Goal: Task Accomplishment & Management: Complete application form

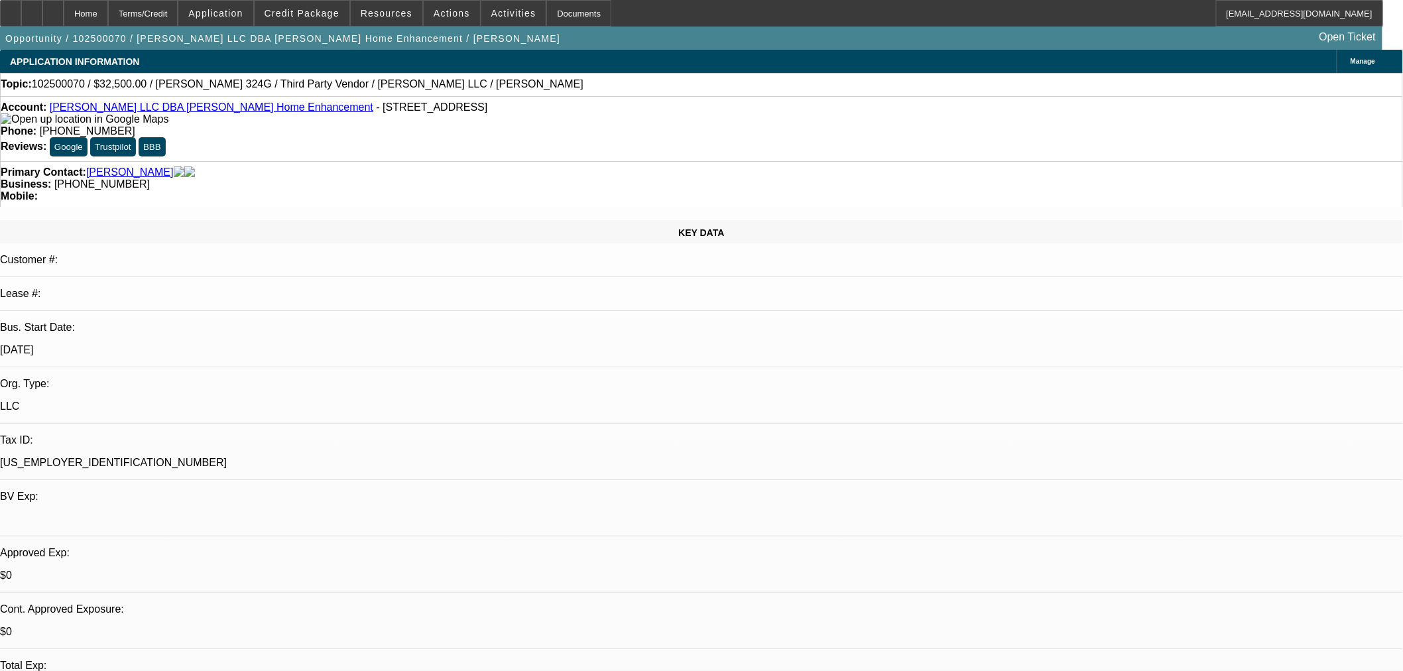
select select "0"
select select "3"
select select "0"
select select "6"
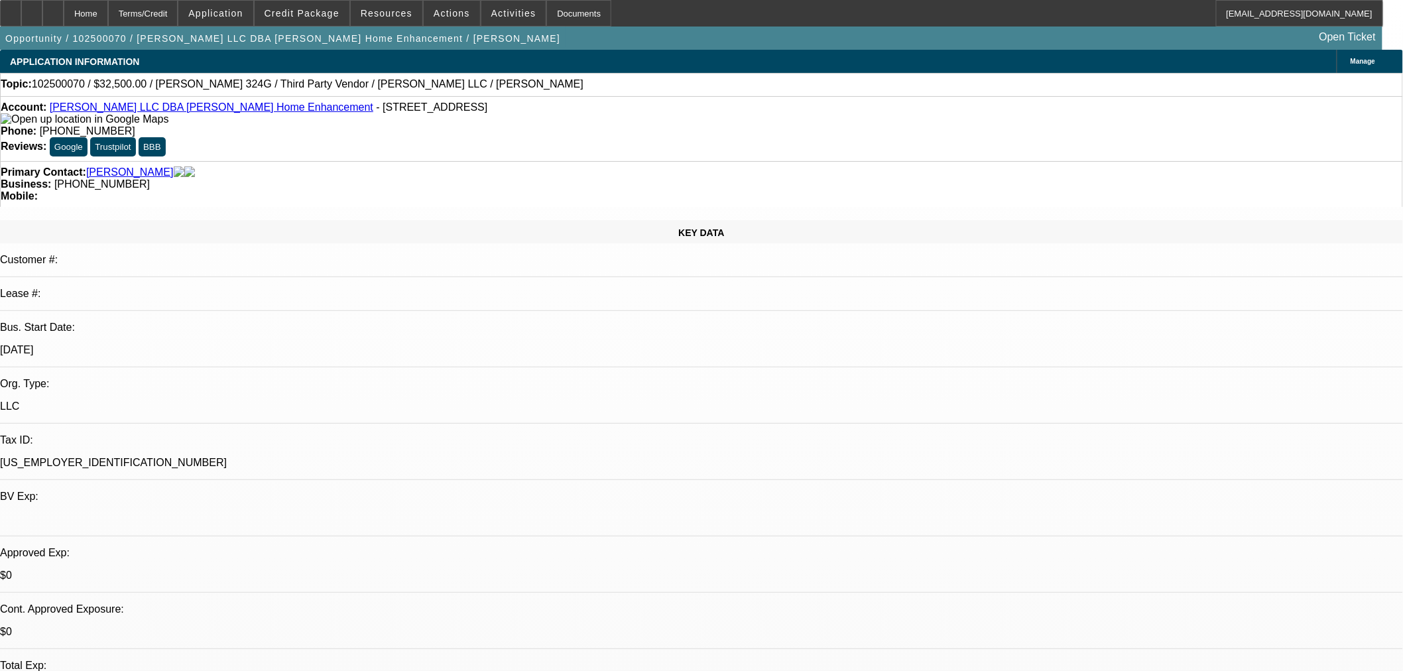
select select "0"
select select "3"
select select "0"
select select "6"
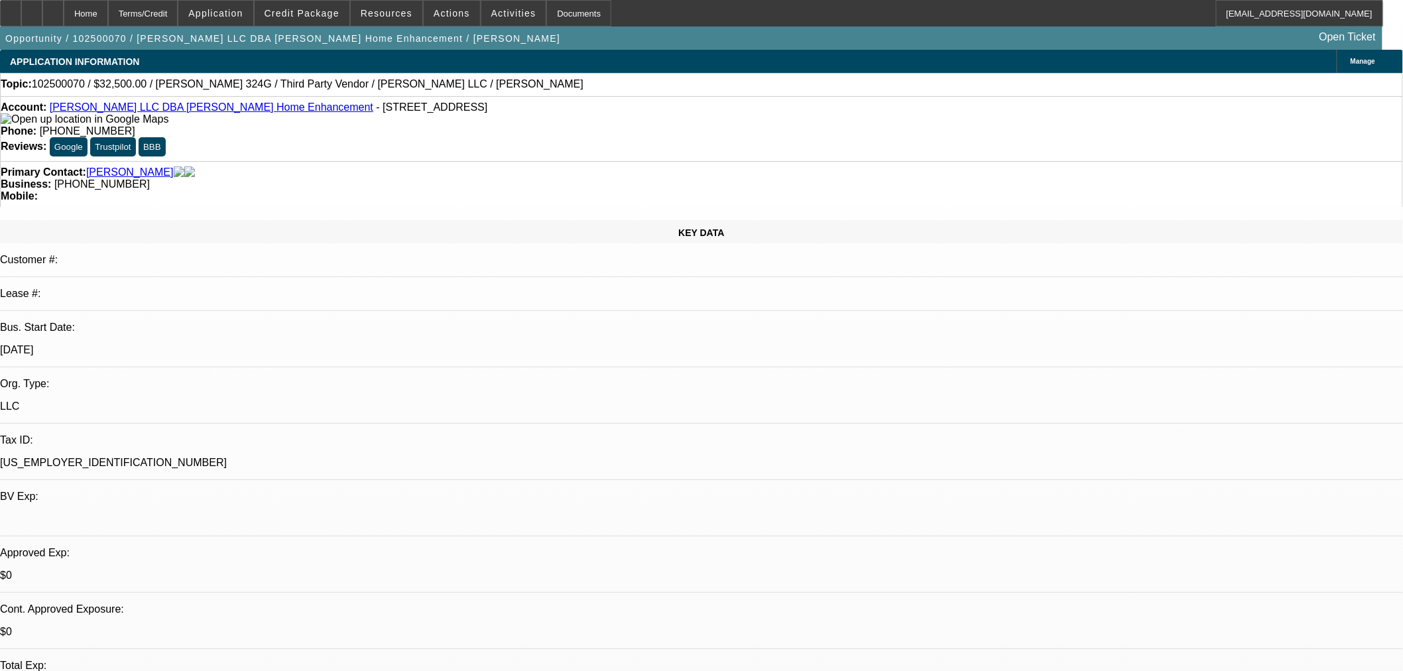
select select "0"
select select "6"
select select "0"
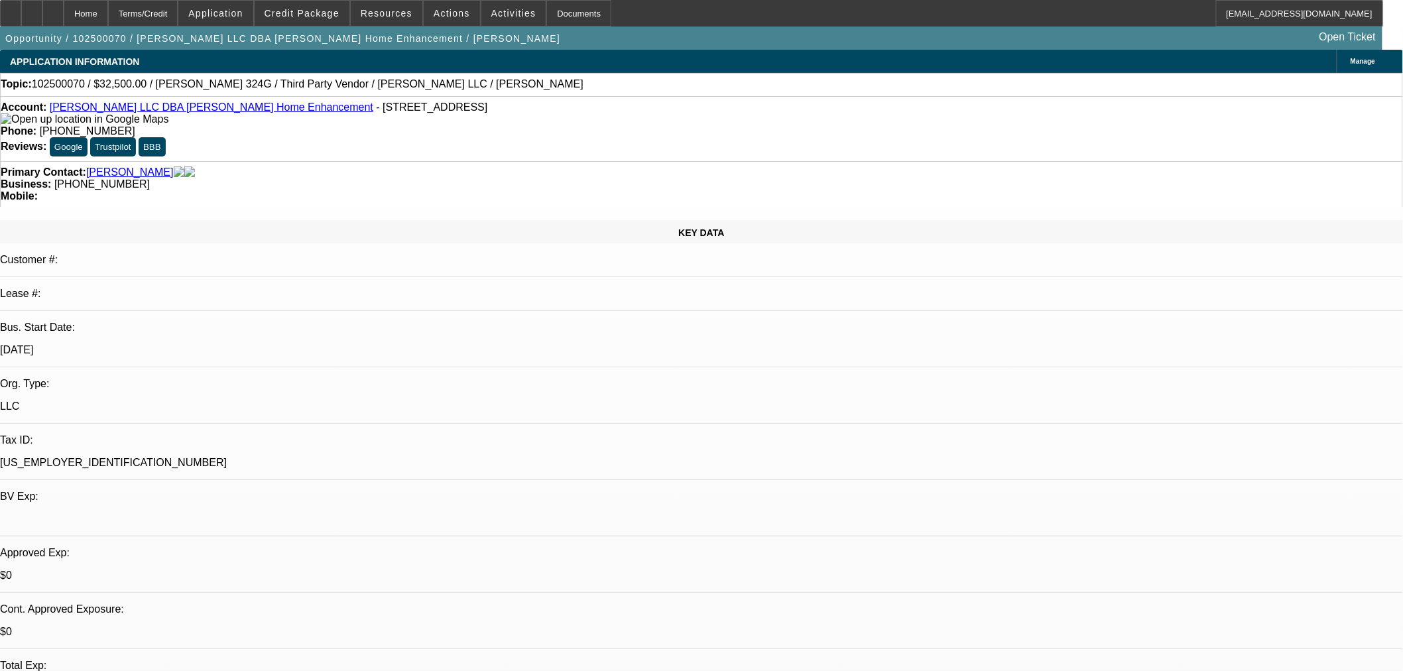
select select "0"
select select "6"
drag, startPoint x: 340, startPoint y: 9, endPoint x: 333, endPoint y: 18, distance: 10.9
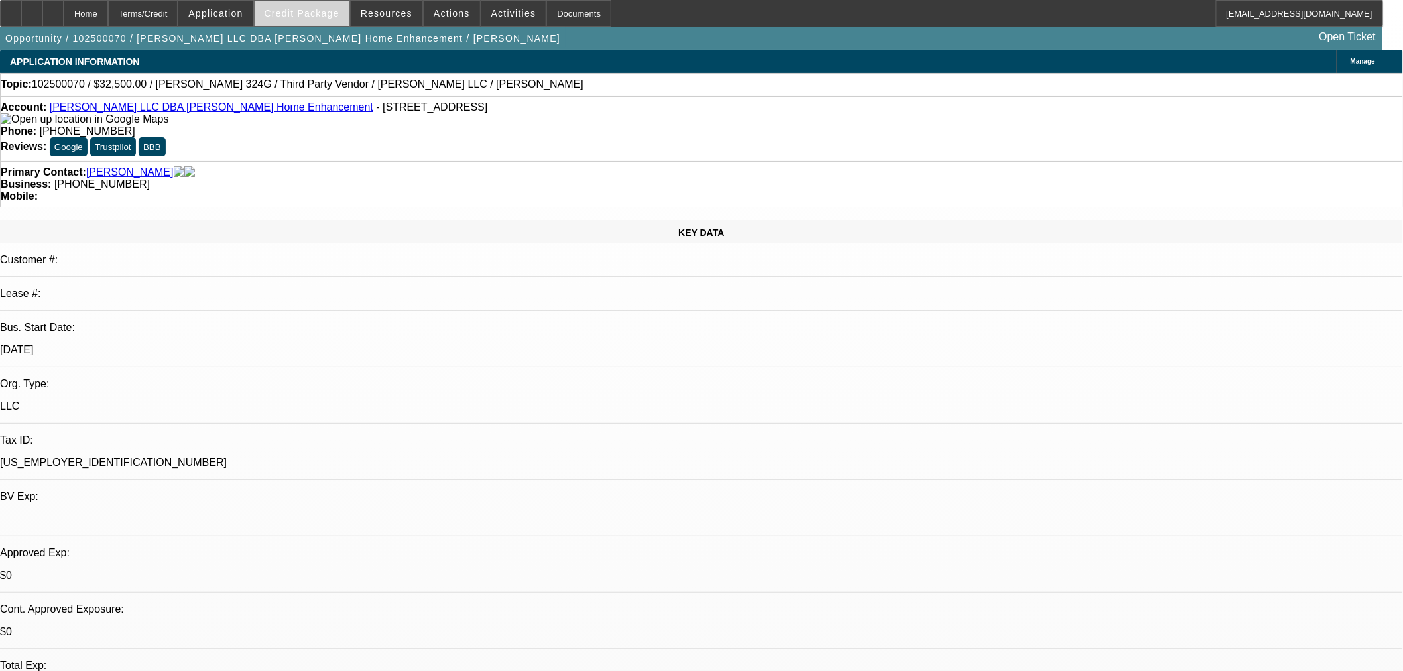
click at [340, 9] on span "Credit Package" at bounding box center [302, 13] width 75 height 11
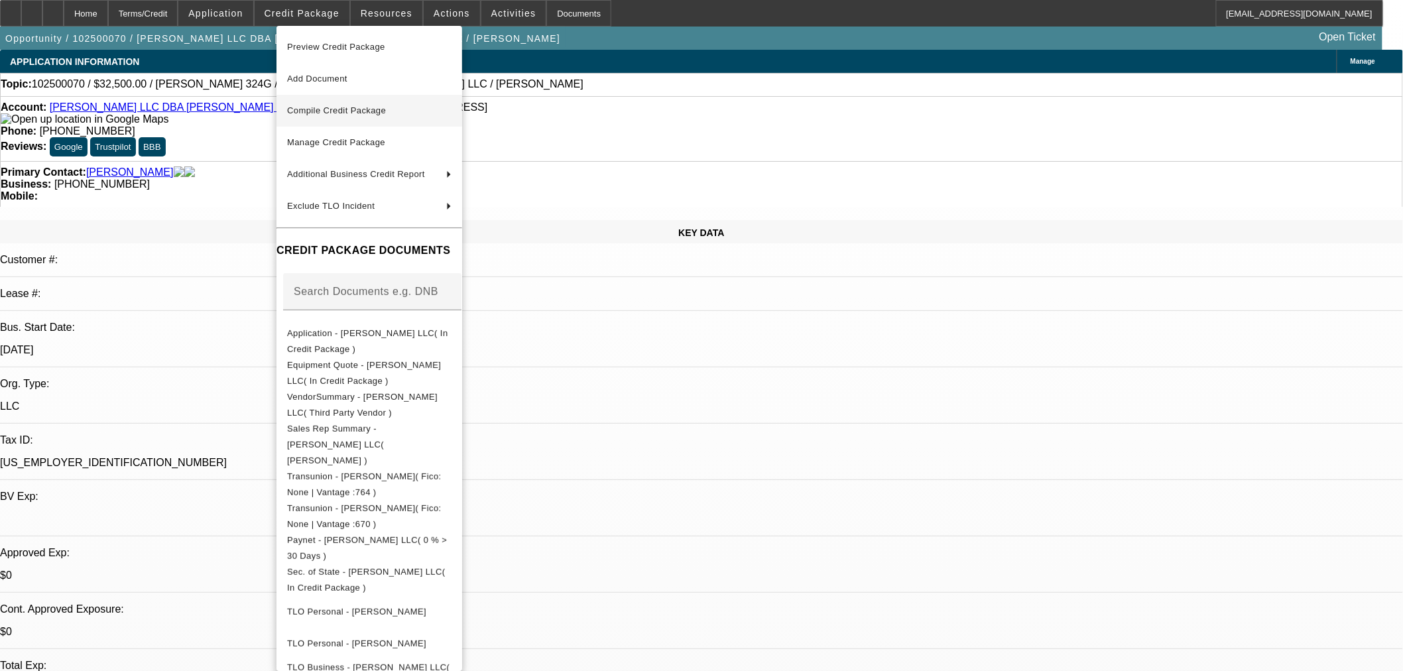
click at [389, 115] on span "Compile Credit Package" at bounding box center [369, 111] width 164 height 16
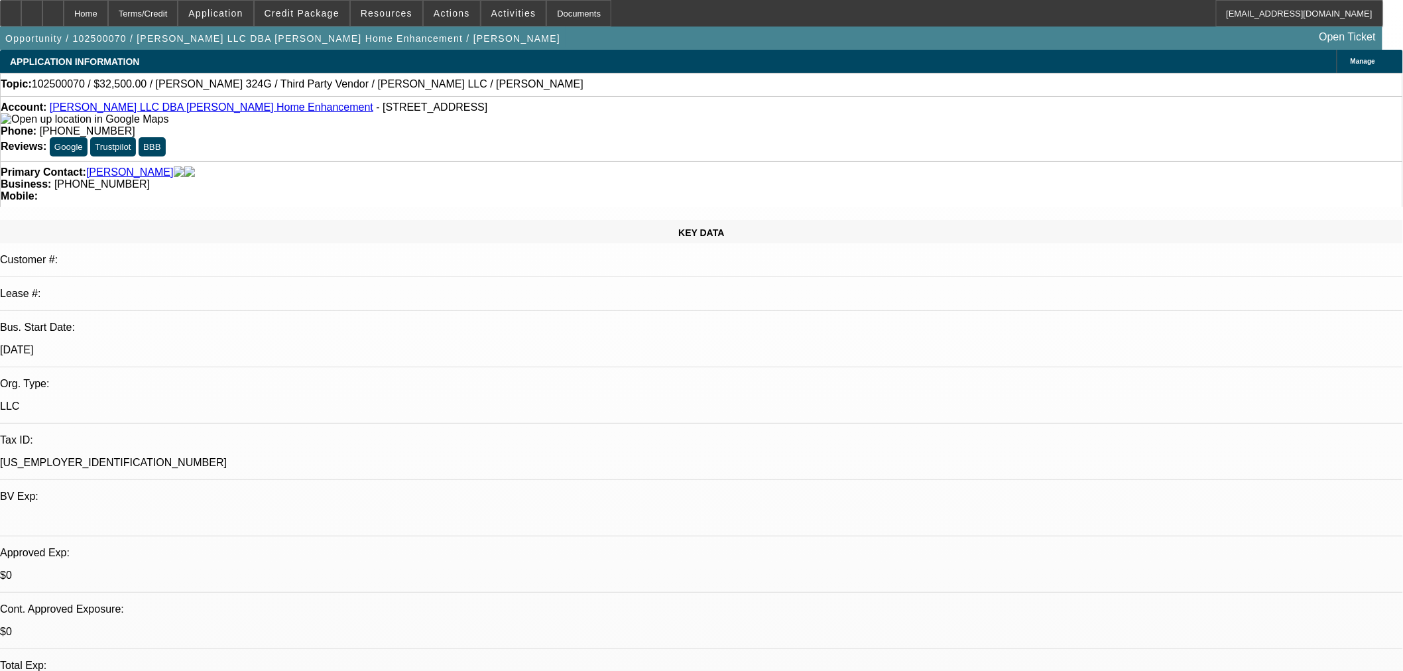
select select "0"
select select "3"
select select "0"
select select "6"
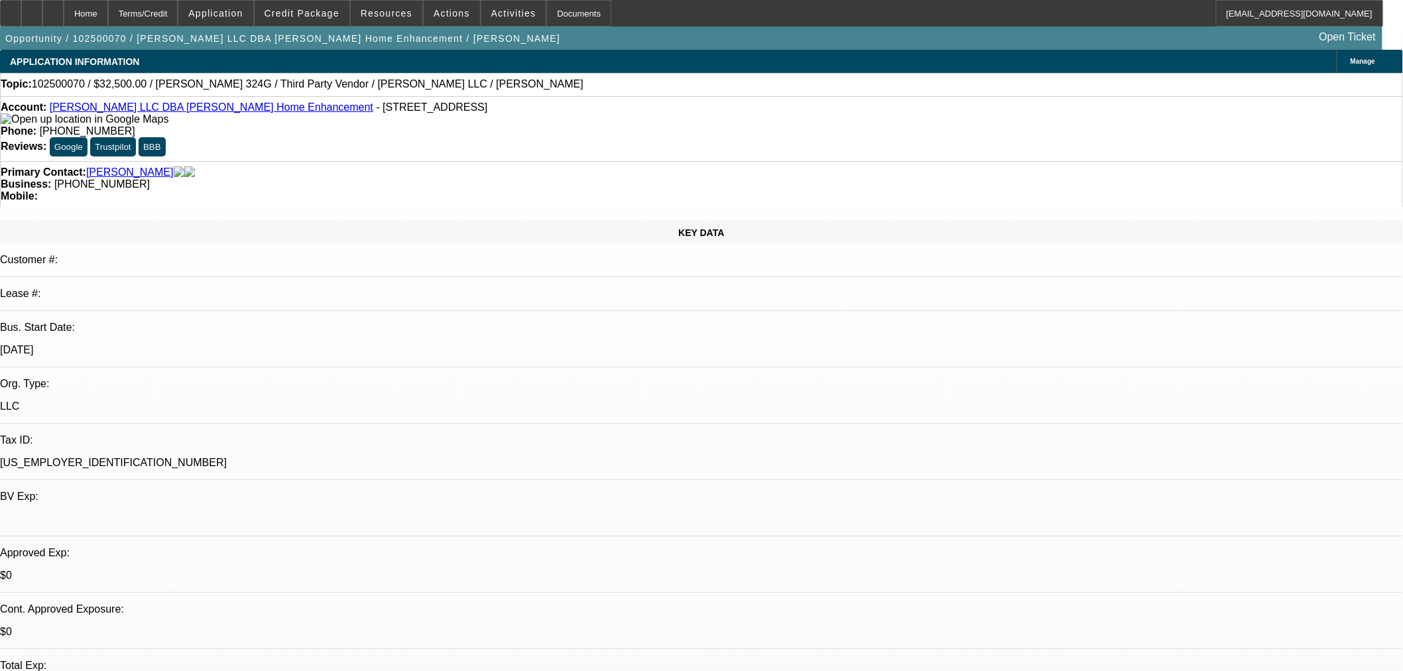
select select "0"
select select "3"
select select "0"
select select "6"
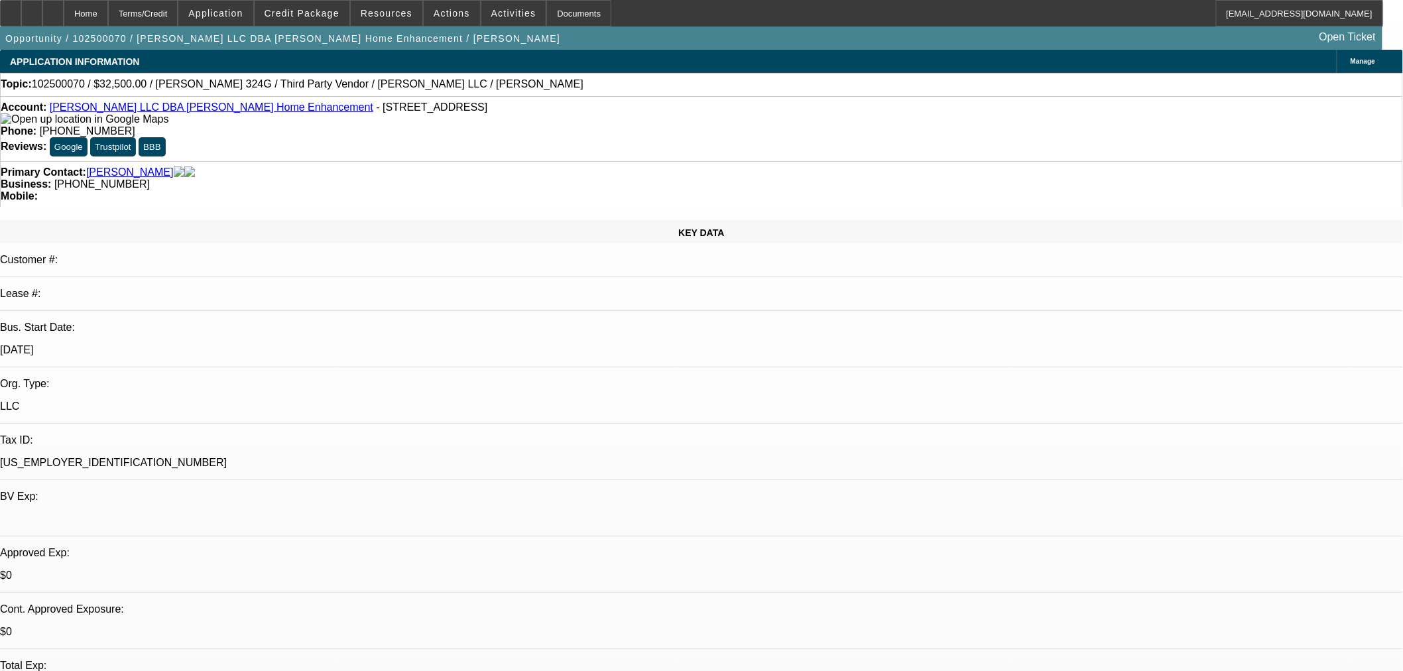
select select "0"
select select "6"
select select "0"
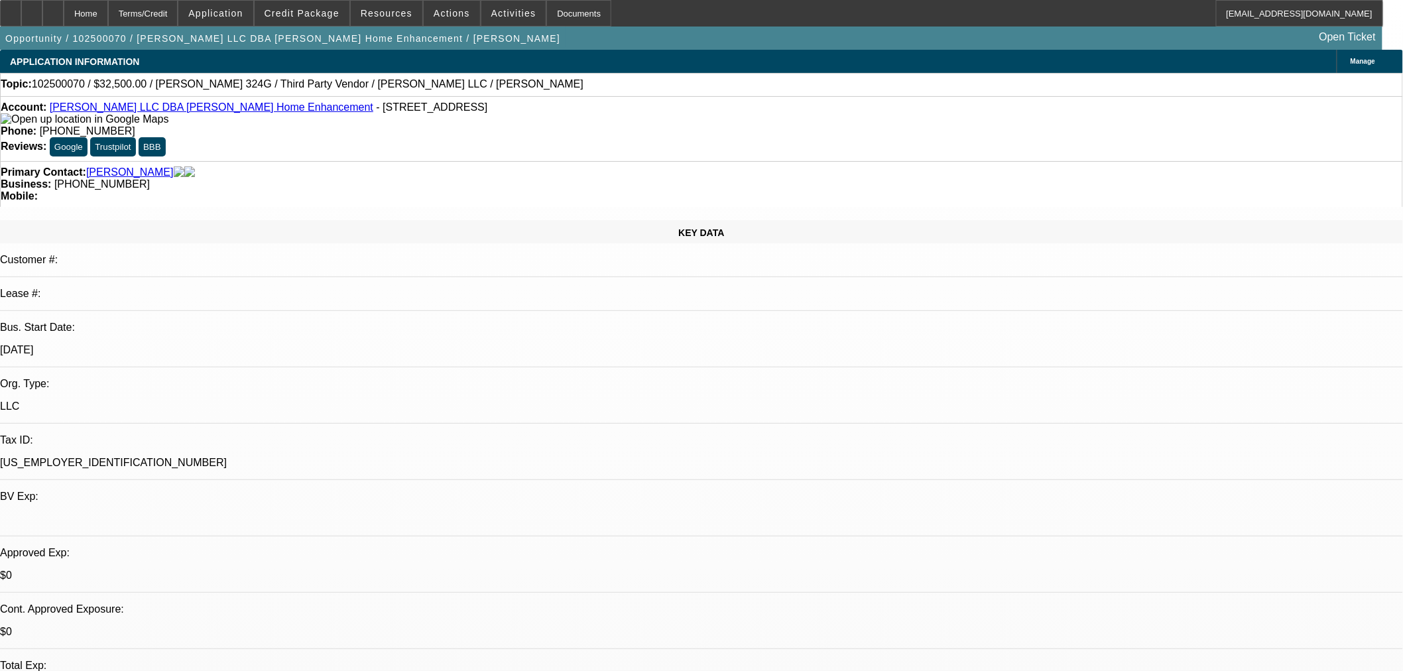
select select "0"
select select "6"
drag, startPoint x: 952, startPoint y: 465, endPoint x: 989, endPoint y: 465, distance: 37.8
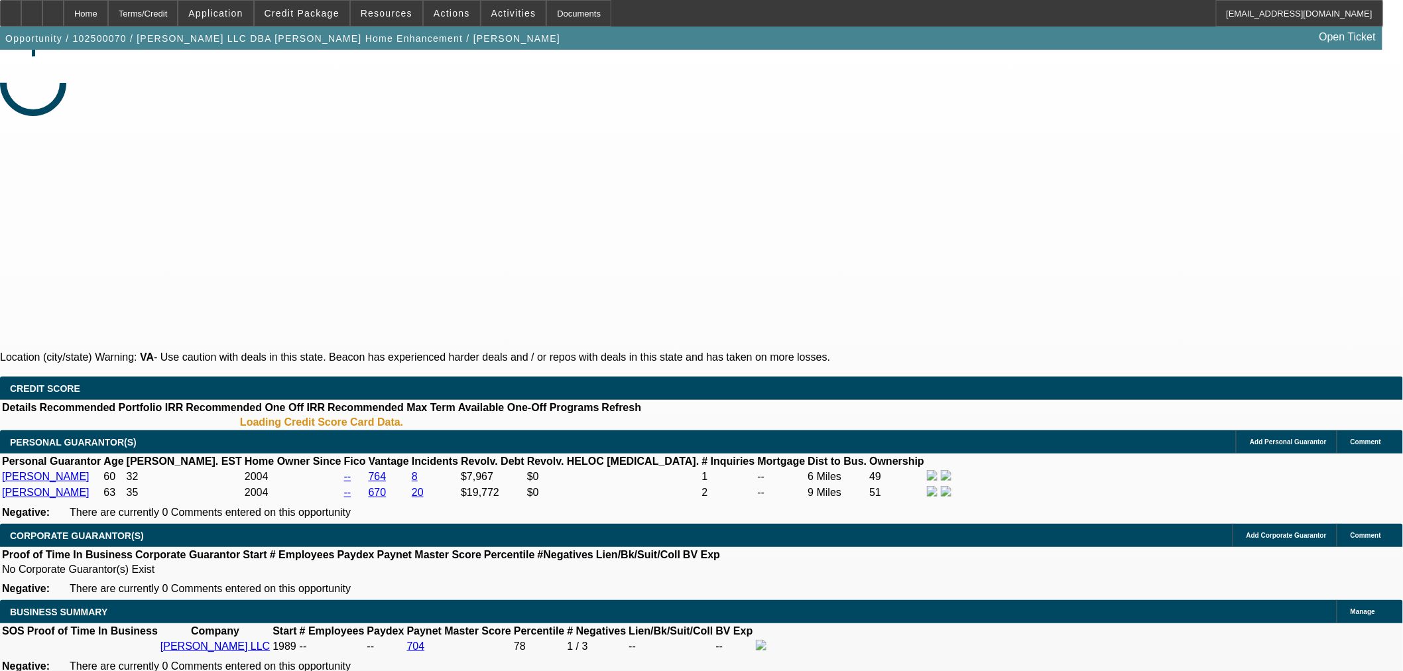
select select "0"
select select "3"
select select "0"
select select "6"
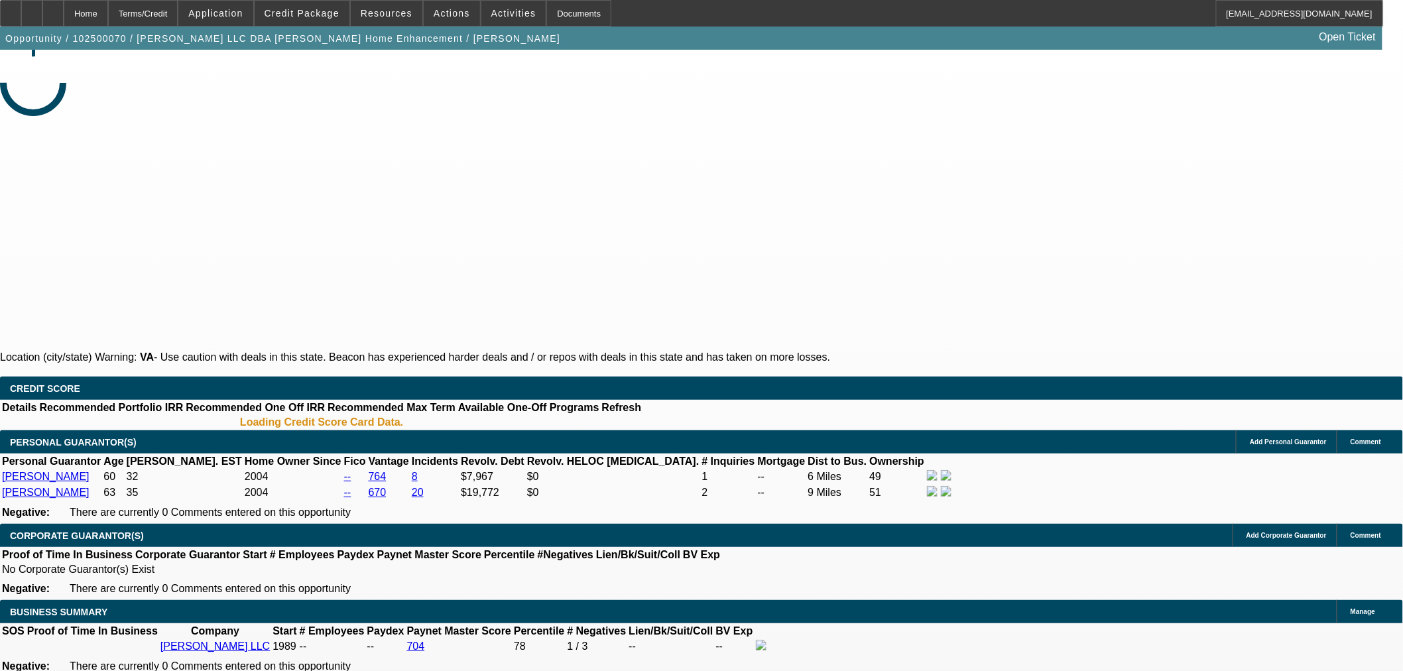
select select "0"
select select "3"
select select "0"
select select "6"
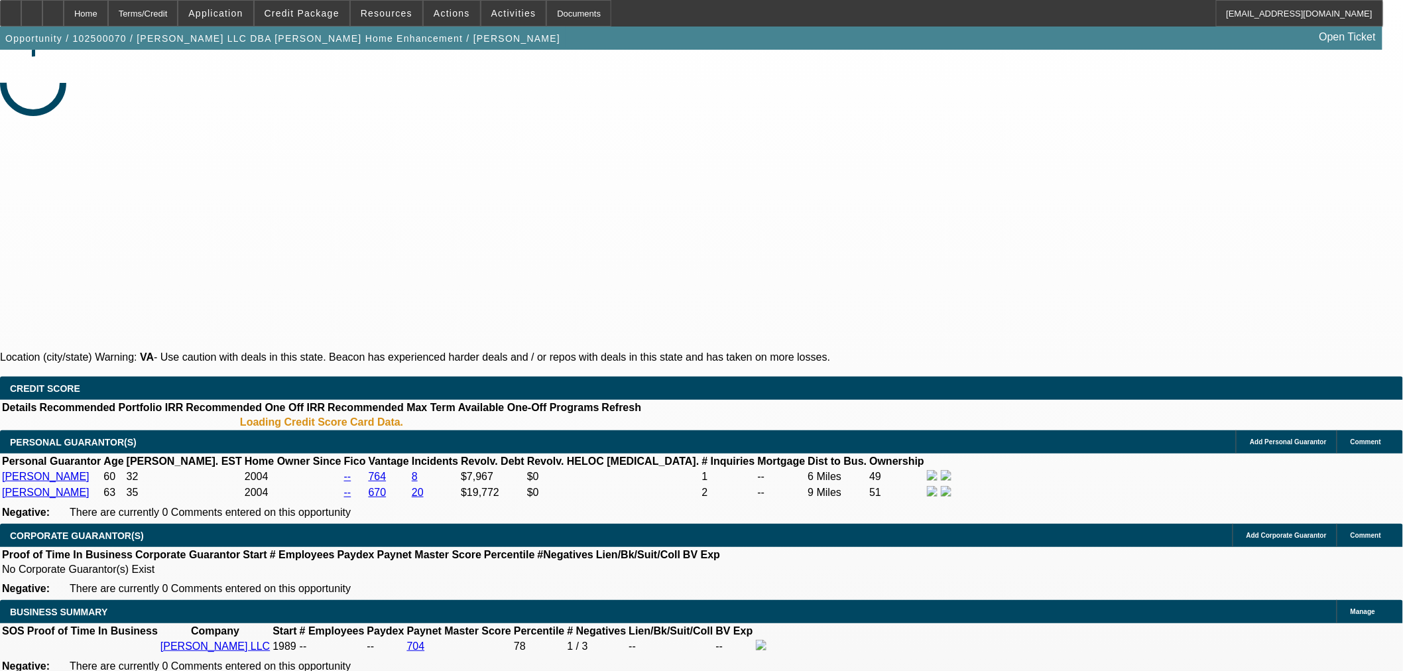
select select "0"
select select "6"
select select "0"
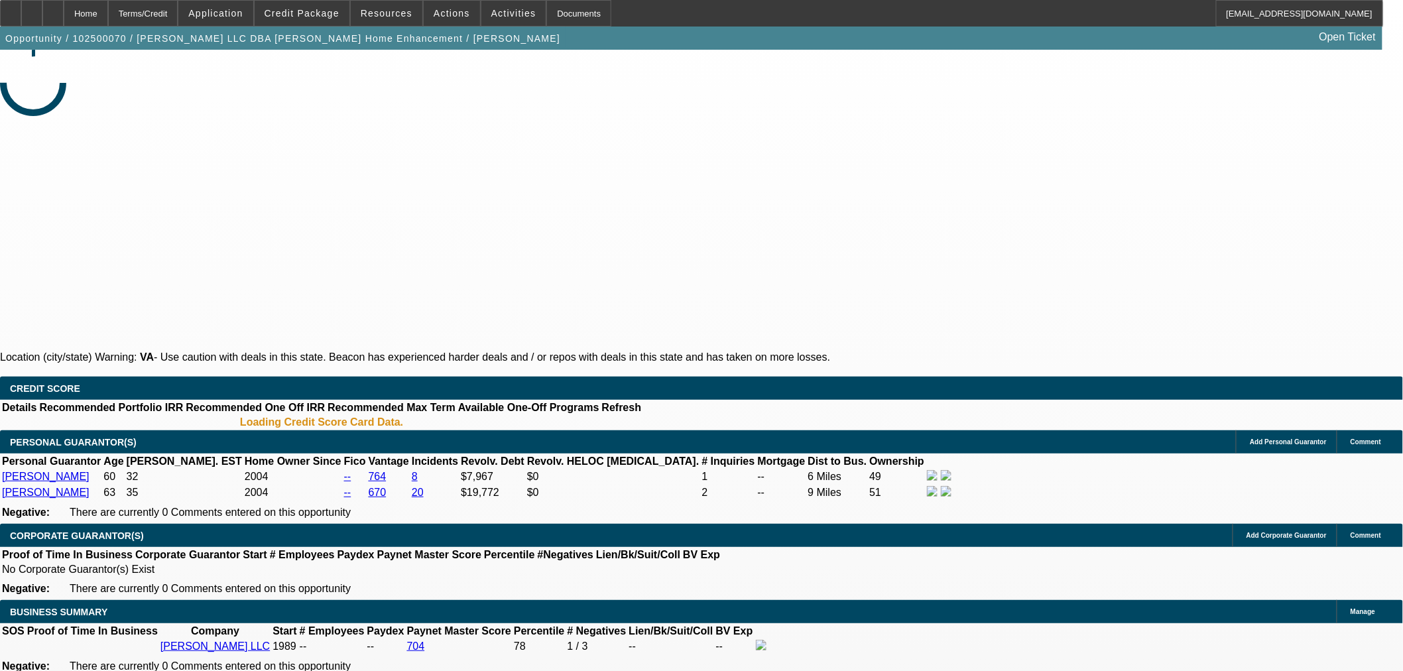
select select "0"
select select "6"
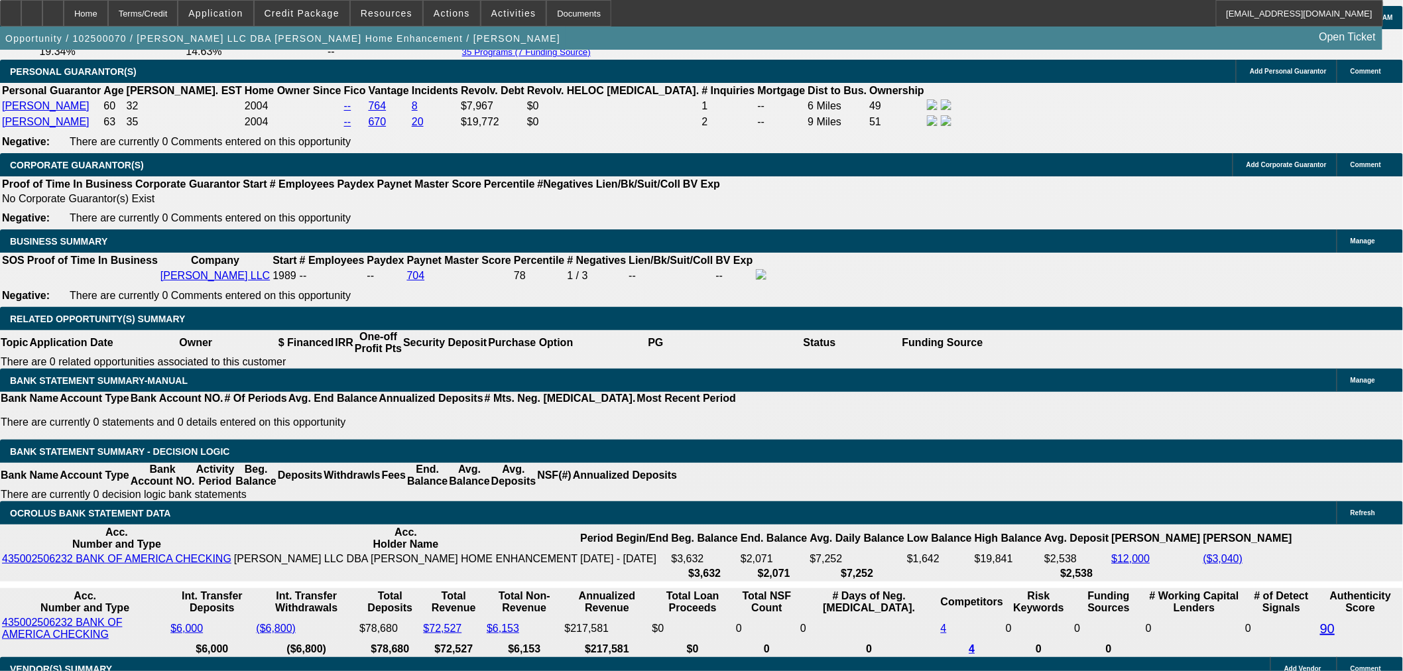
scroll to position [1989, 0]
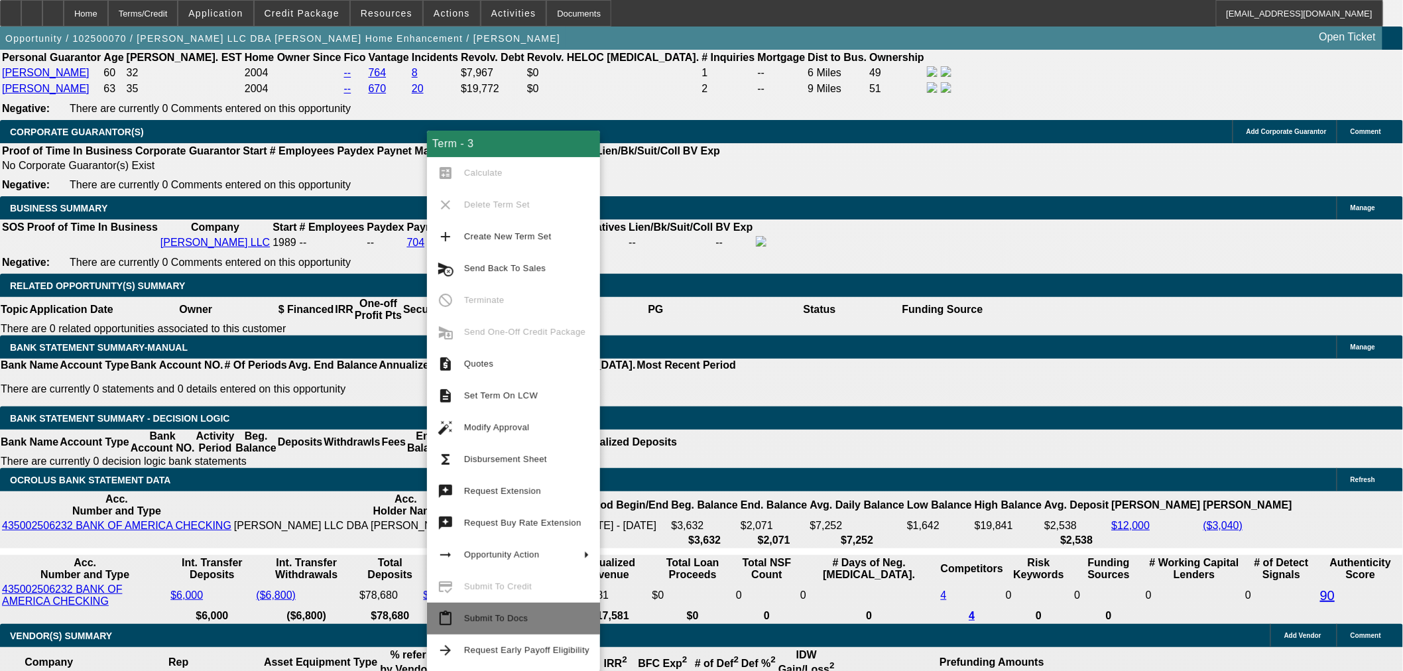
click at [516, 617] on span "Submit To Docs" at bounding box center [496, 618] width 64 height 10
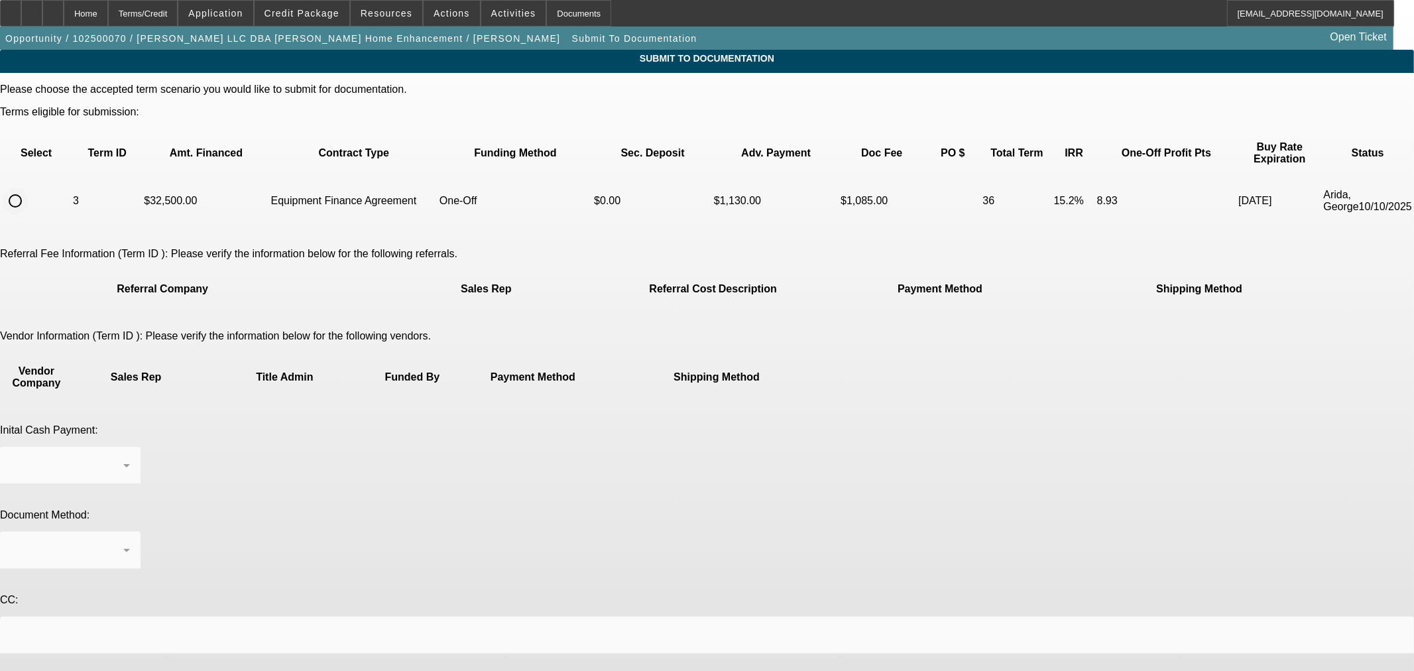
click at [29, 193] on input "radio" at bounding box center [15, 201] width 27 height 27
radio input "true"
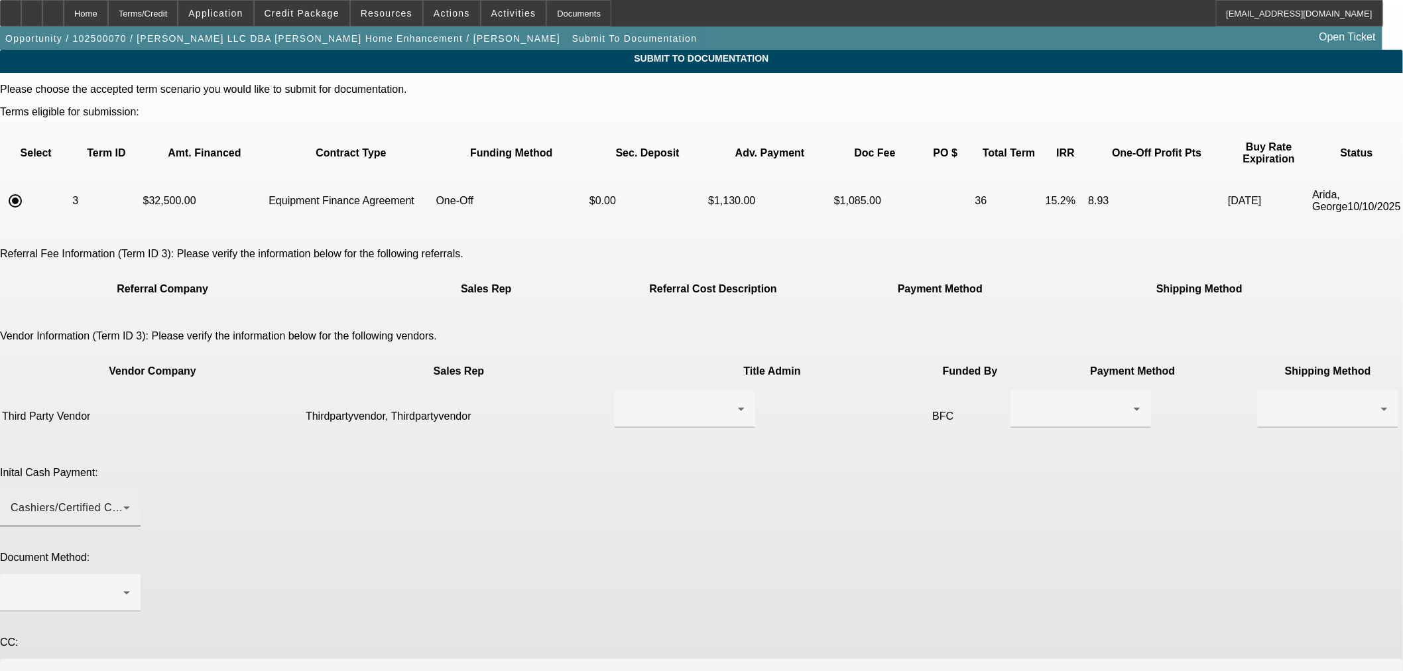
click at [123, 500] on div "Cashiers/Certified Check" at bounding box center [67, 508] width 113 height 16
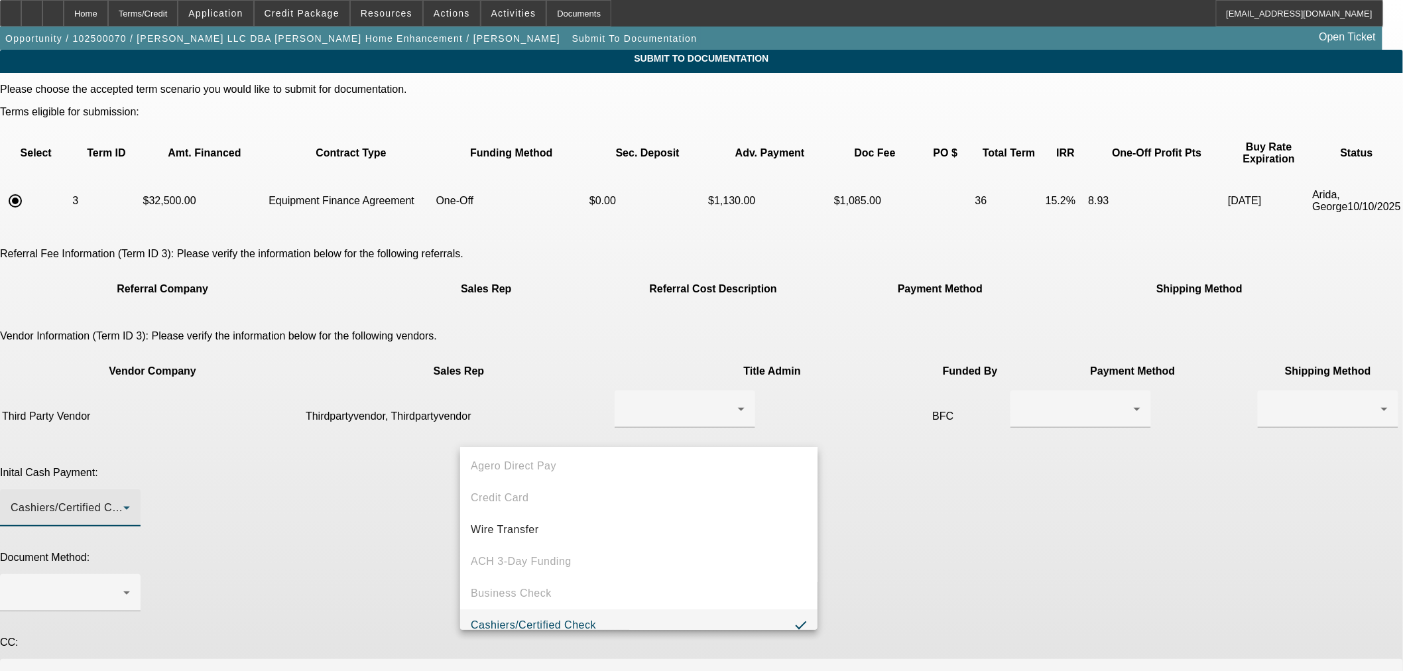
scroll to position [50, 0]
click at [880, 420] on div at bounding box center [701, 335] width 1403 height 671
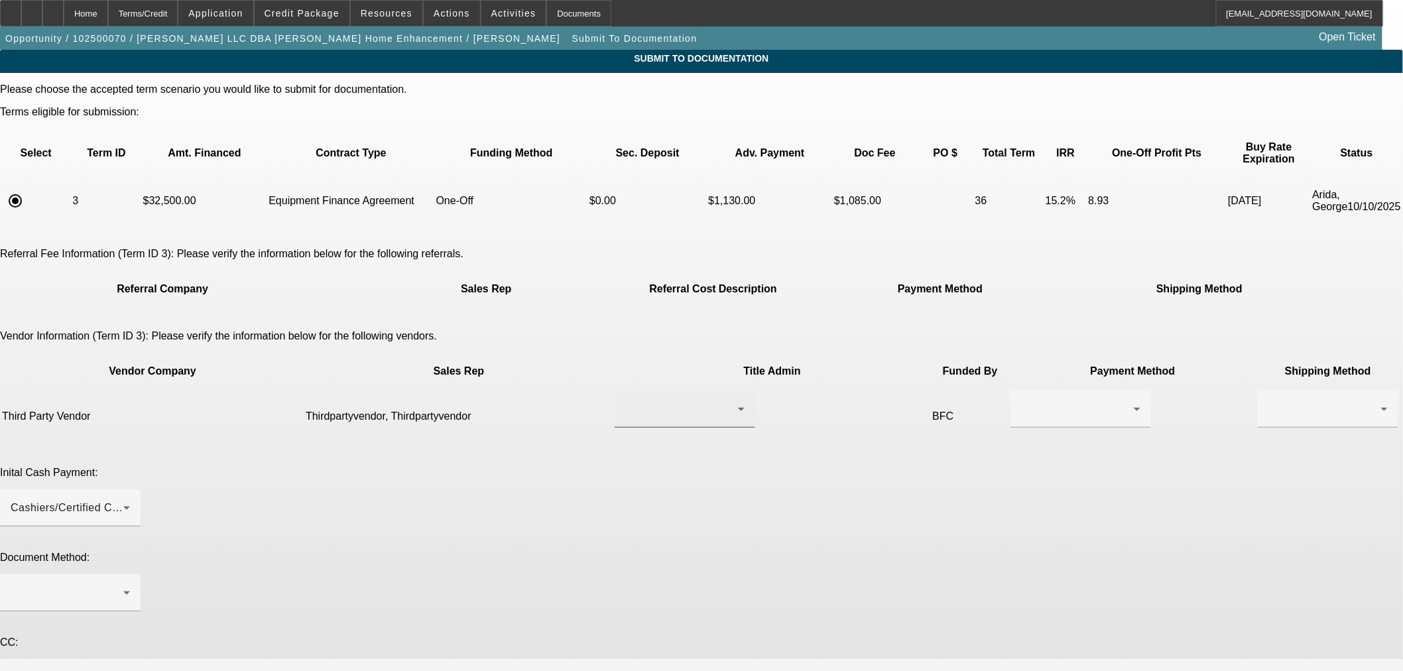
click at [652, 391] on div at bounding box center [684, 409] width 119 height 37
click at [647, 401] on span "Thirdpartyvendor, Thirdpartyvendor" at bounding box center [643, 402] width 135 height 32
click at [1021, 401] on div at bounding box center [1077, 409] width 113 height 16
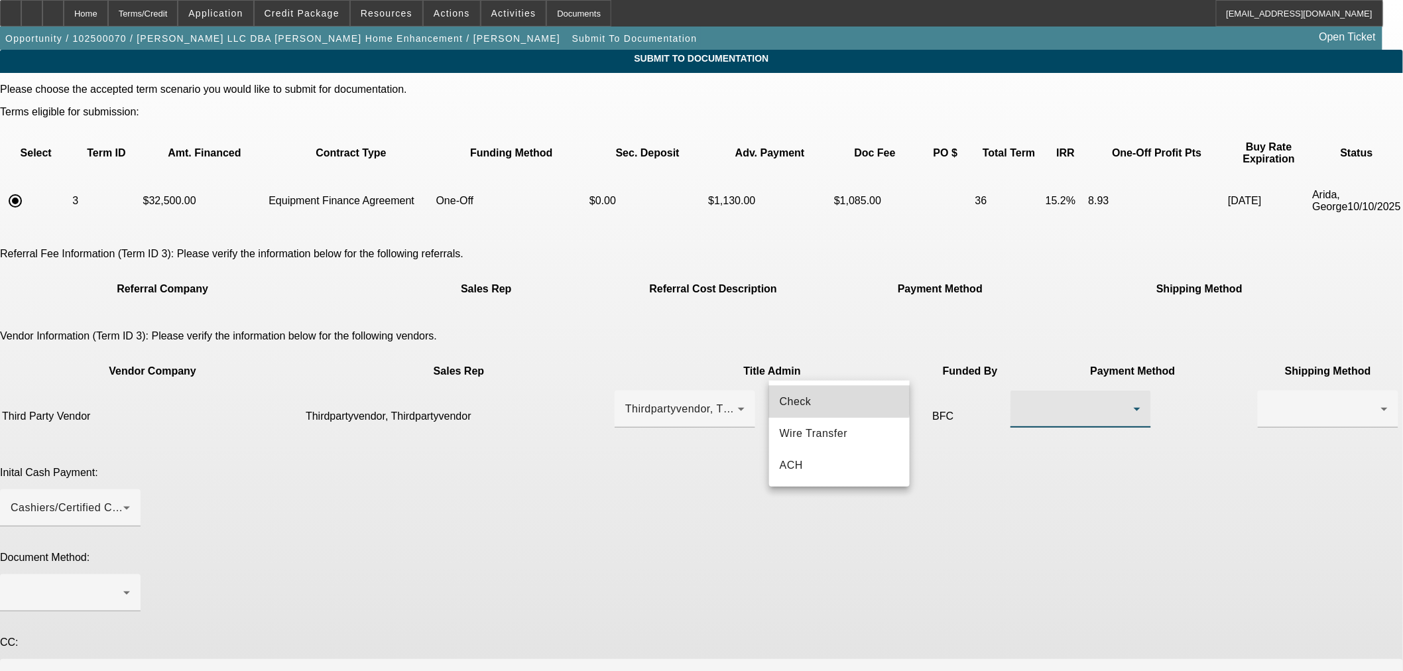
click at [804, 399] on span "Check" at bounding box center [796, 402] width 32 height 16
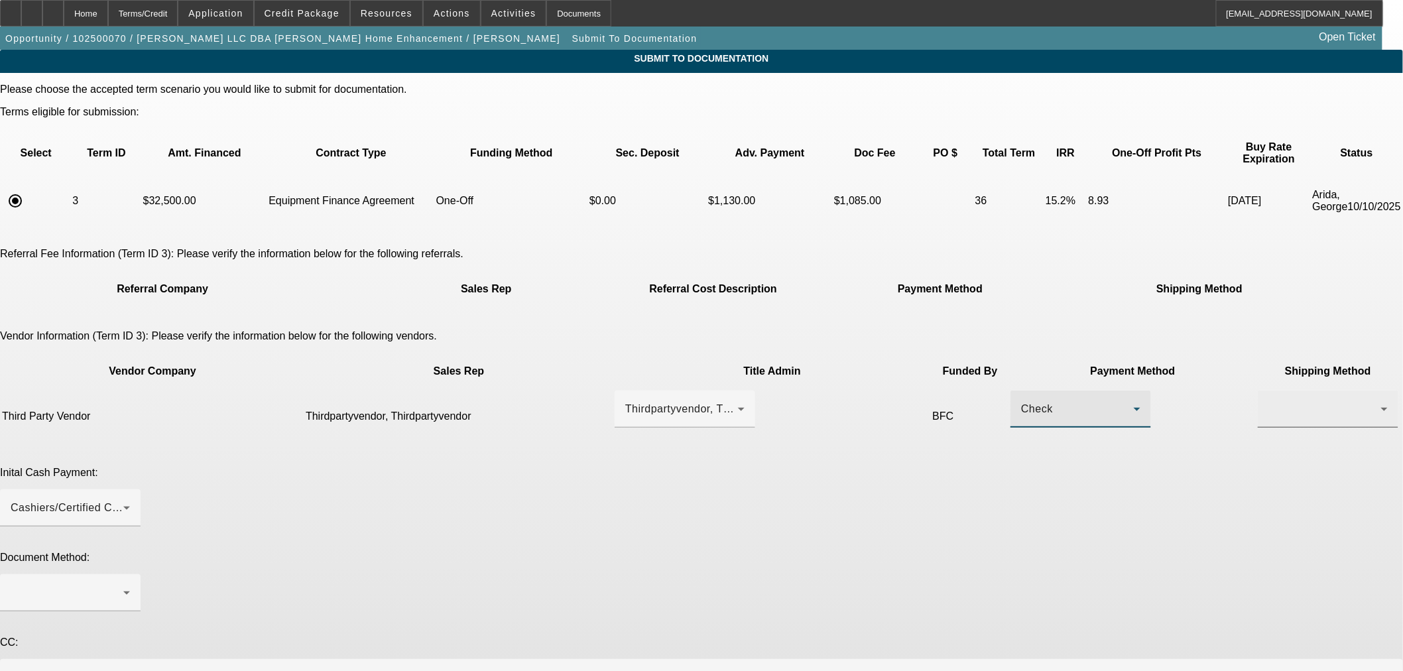
click at [1268, 391] on div at bounding box center [1327, 409] width 119 height 37
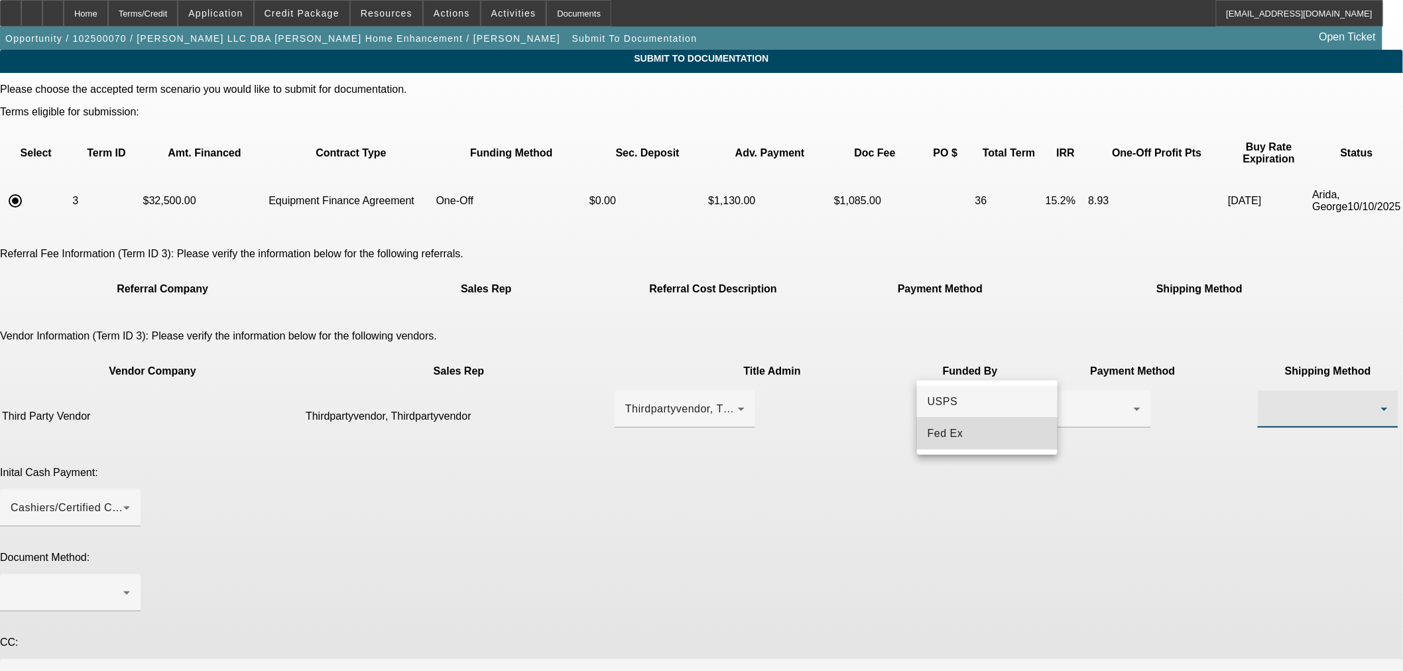
click at [958, 435] on span "Fed Ex" at bounding box center [946, 434] width 36 height 16
click at [123, 585] on div at bounding box center [67, 593] width 113 height 16
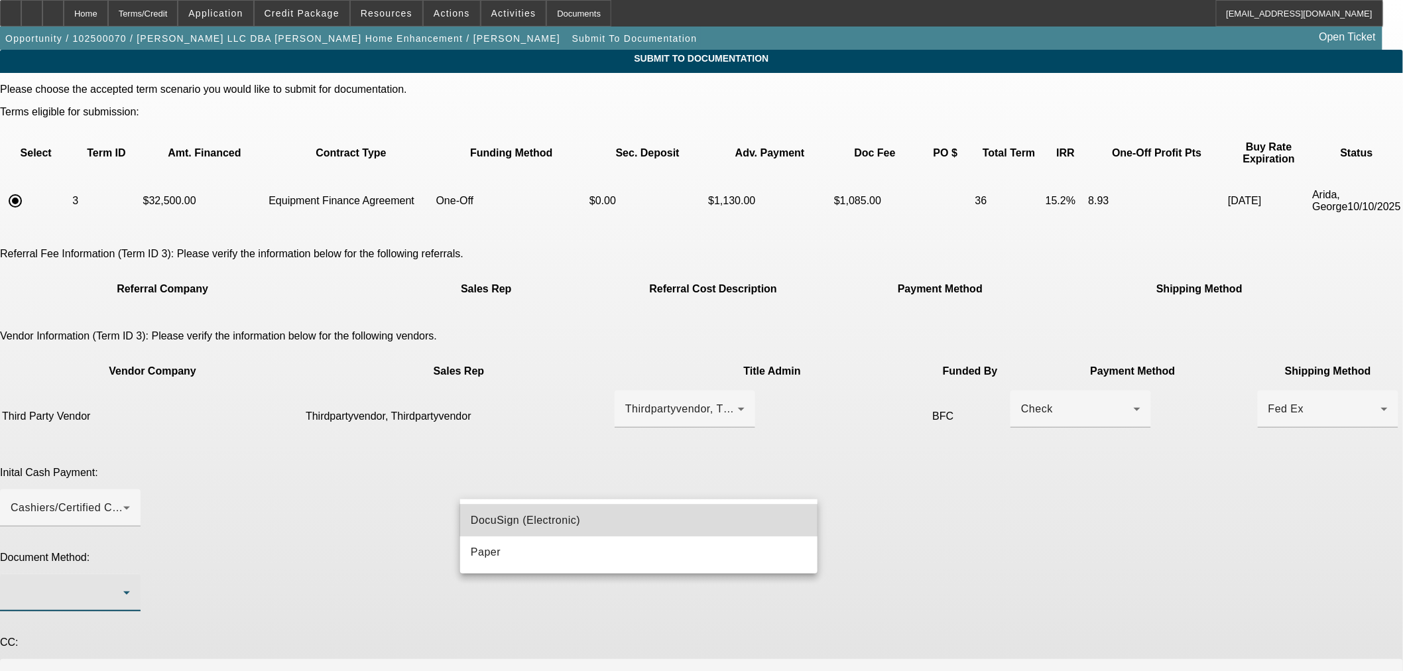
click at [597, 532] on mat-option "DocuSign (Electronic)" at bounding box center [638, 521] width 357 height 32
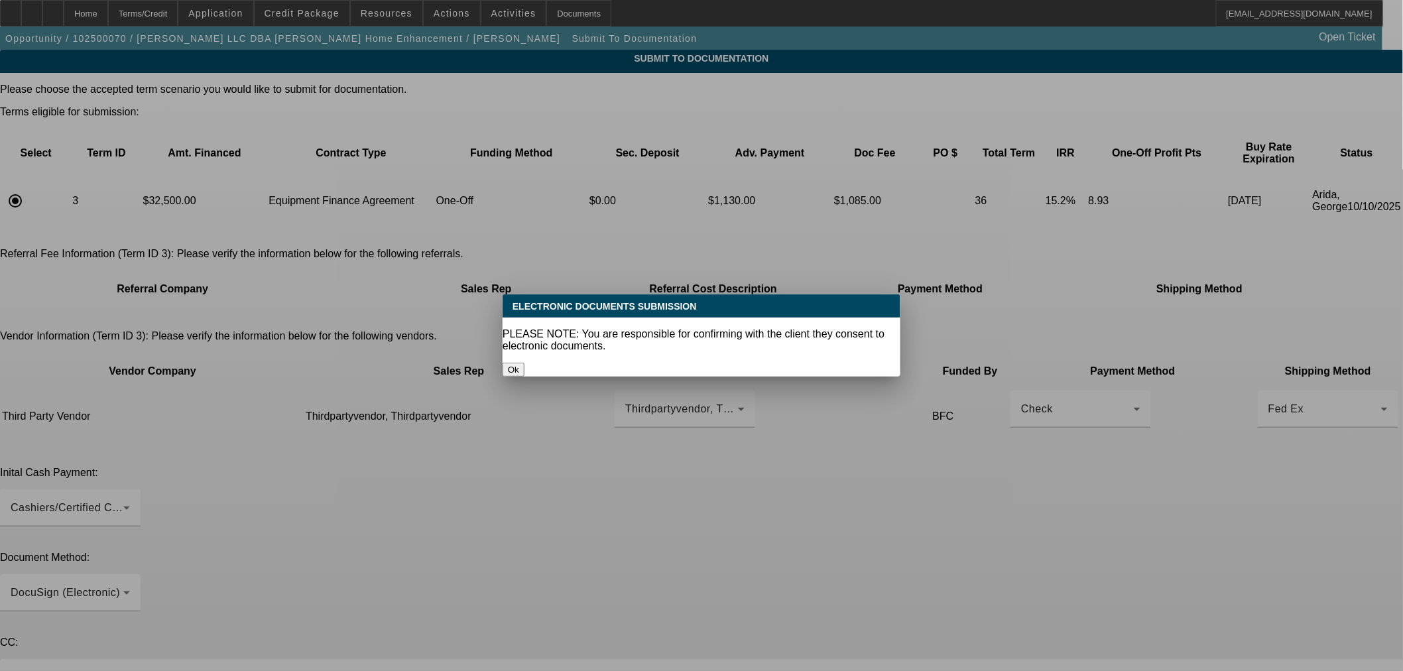
click at [525, 363] on button "Ok" at bounding box center [514, 370] width 22 height 14
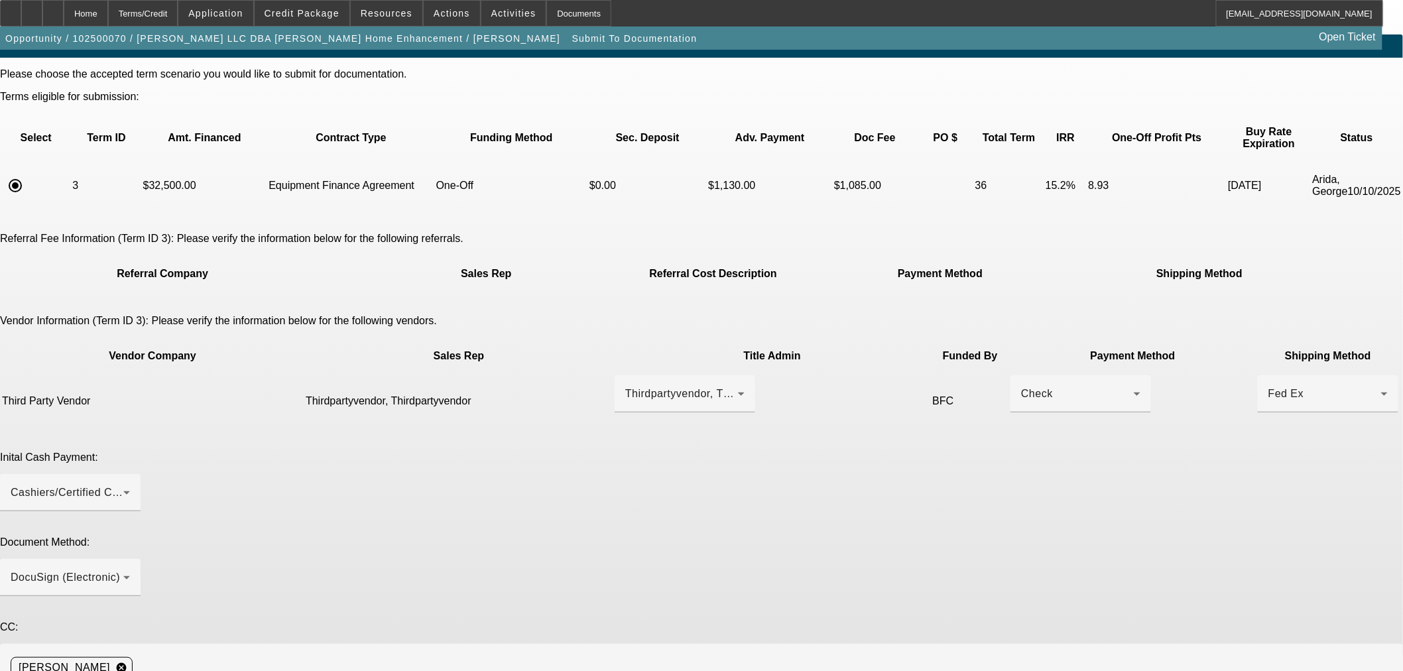
scroll to position [24, 0]
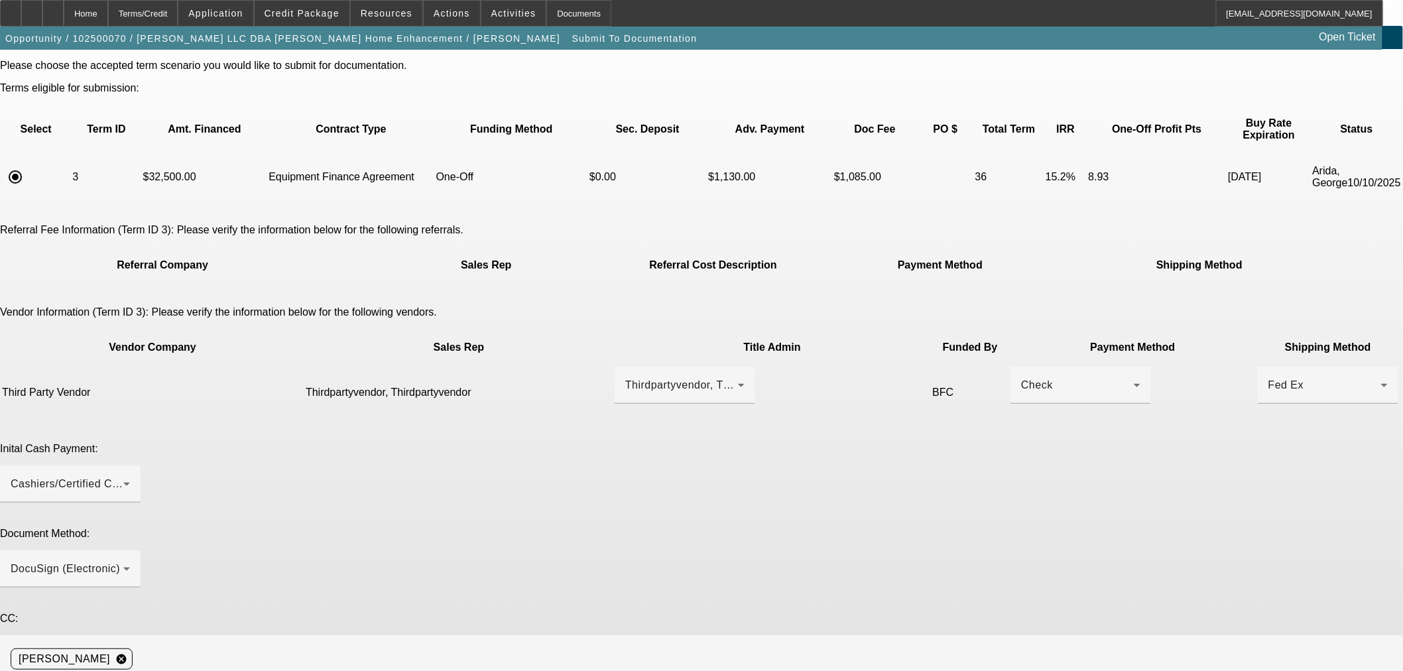
click at [1294, 396] on app-submit-to-documentation "Submit To Documentation Please choose the accepted term scenario you would like…" at bounding box center [701, 432] width 1403 height 812
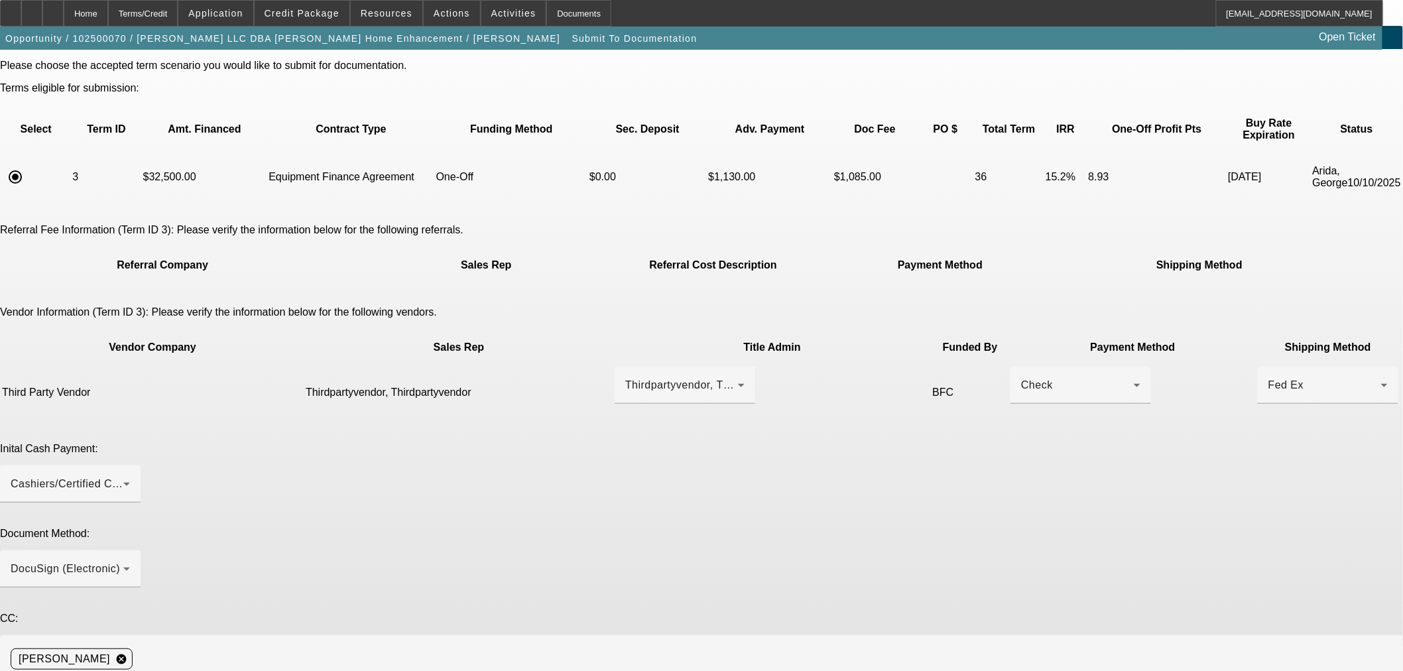
drag, startPoint x: 686, startPoint y: 565, endPoint x: 699, endPoint y: 579, distance: 19.2
paste textarea "(703) 906-1905"
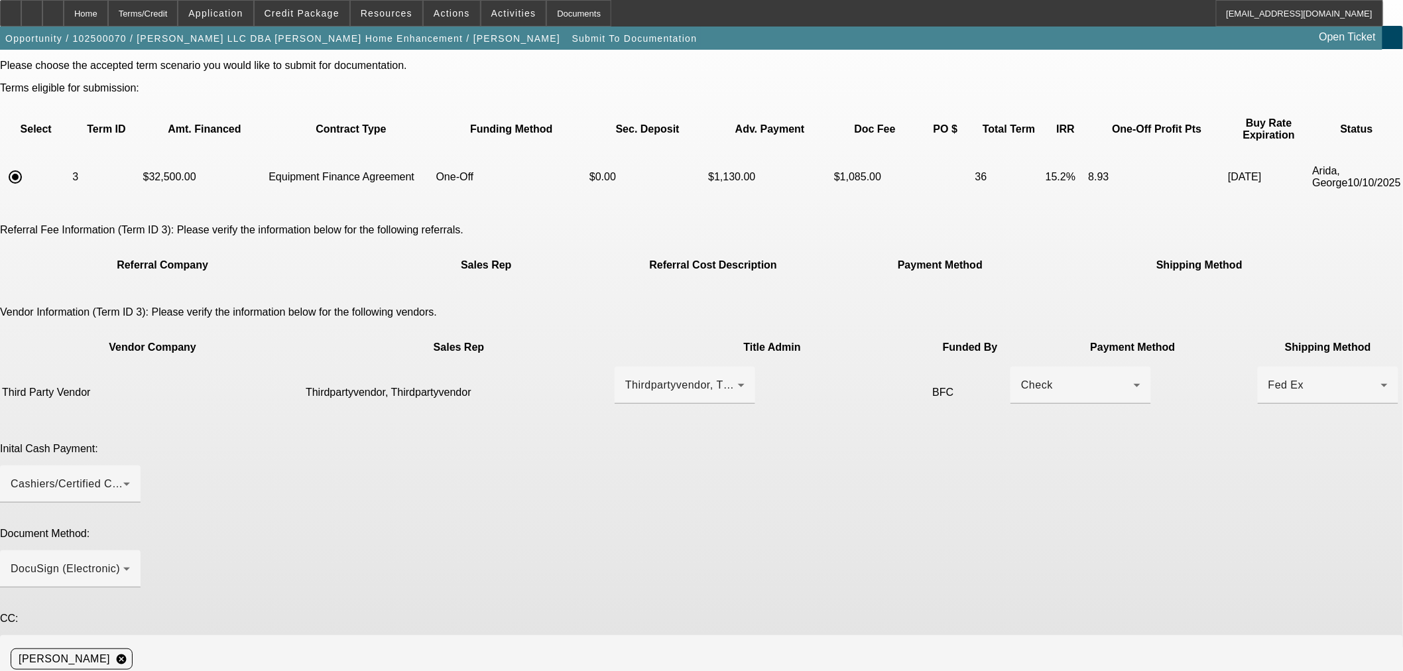
paste textarea "cjwalkerllc@gmail.com"
drag, startPoint x: 824, startPoint y: 586, endPoint x: 835, endPoint y: 587, distance: 11.3
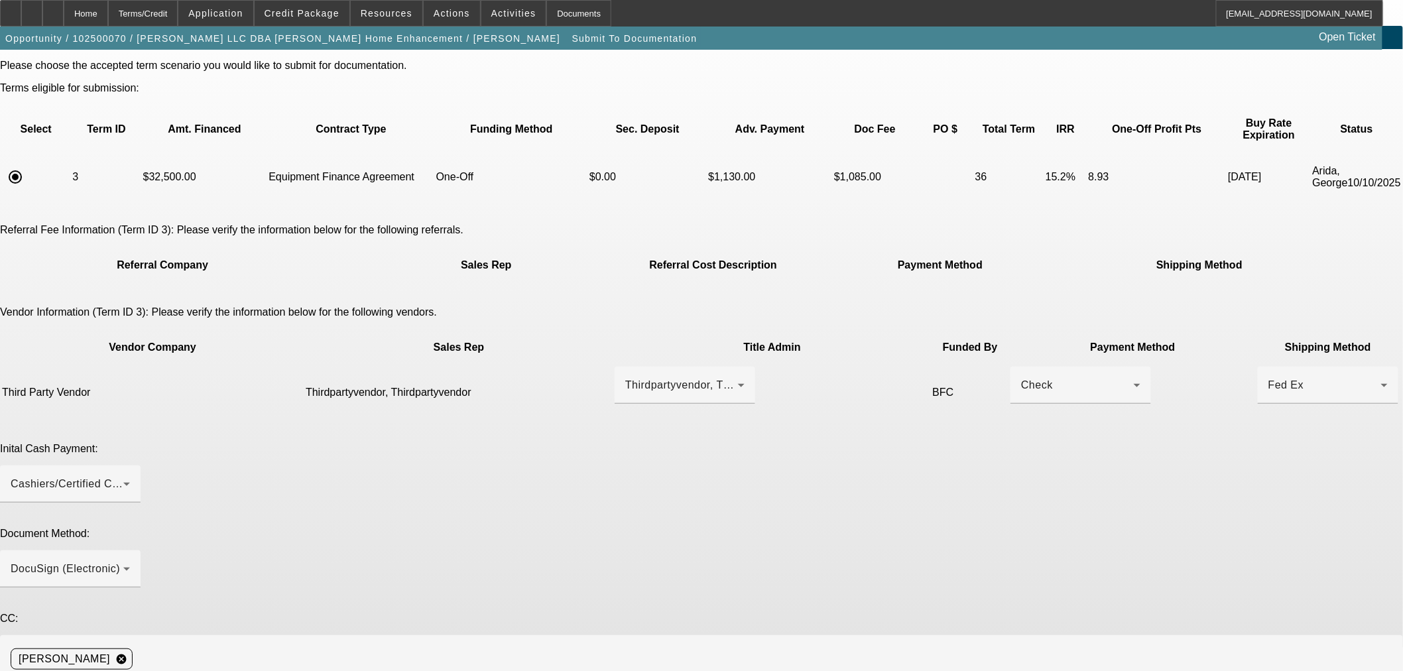
drag, startPoint x: 889, startPoint y: 572, endPoint x: 902, endPoint y: 576, distance: 13.0
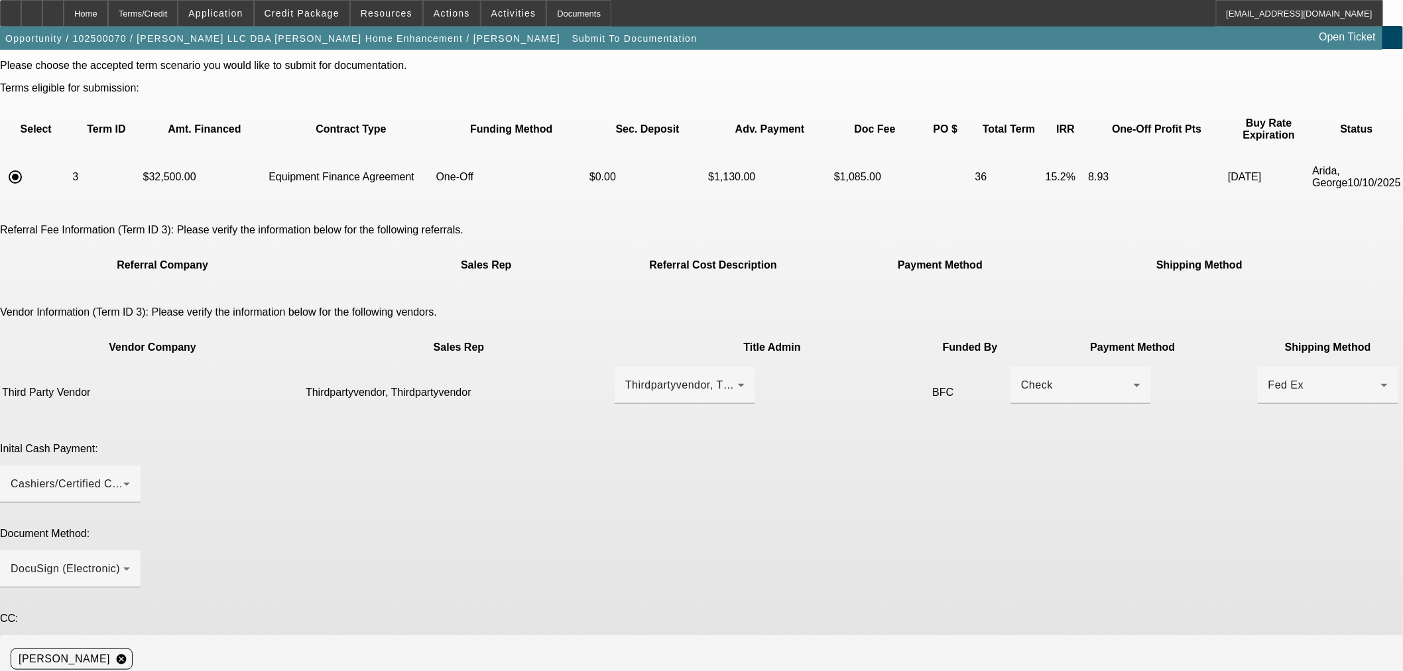
paste textarea "(703) 898-6023"
paste textarea "joann.walker@c21redwood.com"
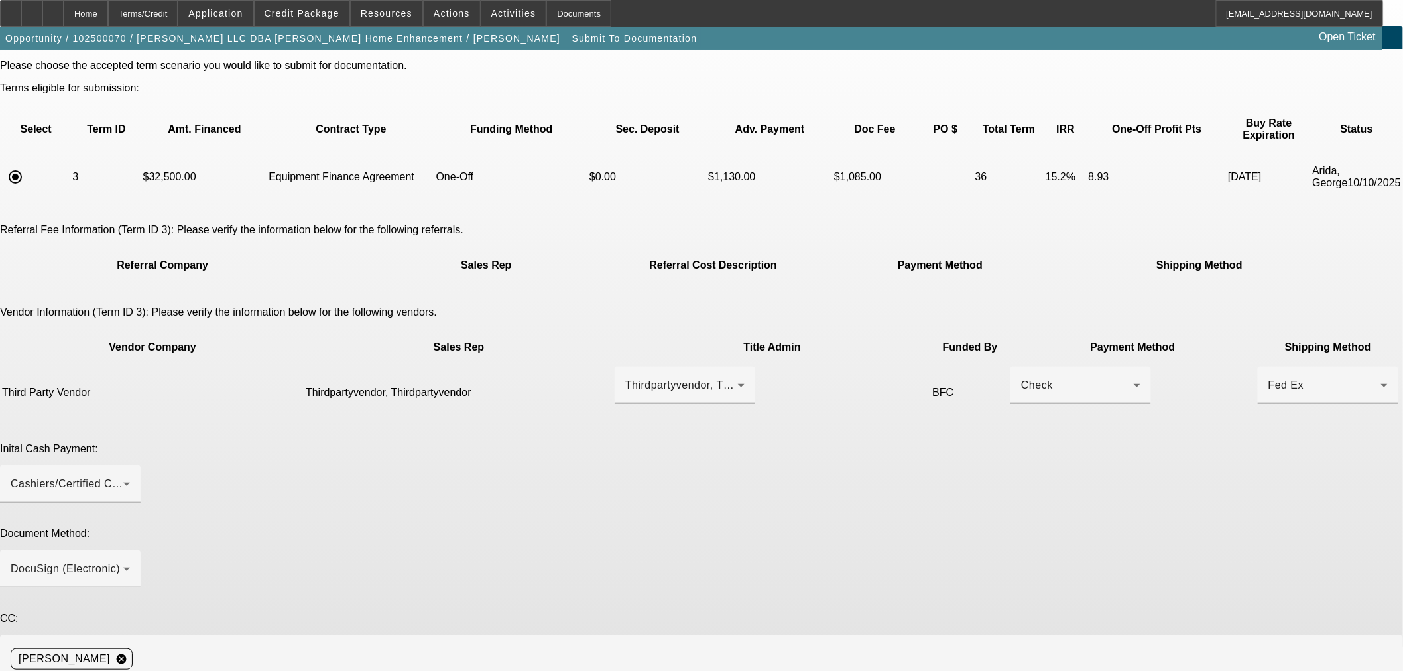
paste textarea "5409318705"
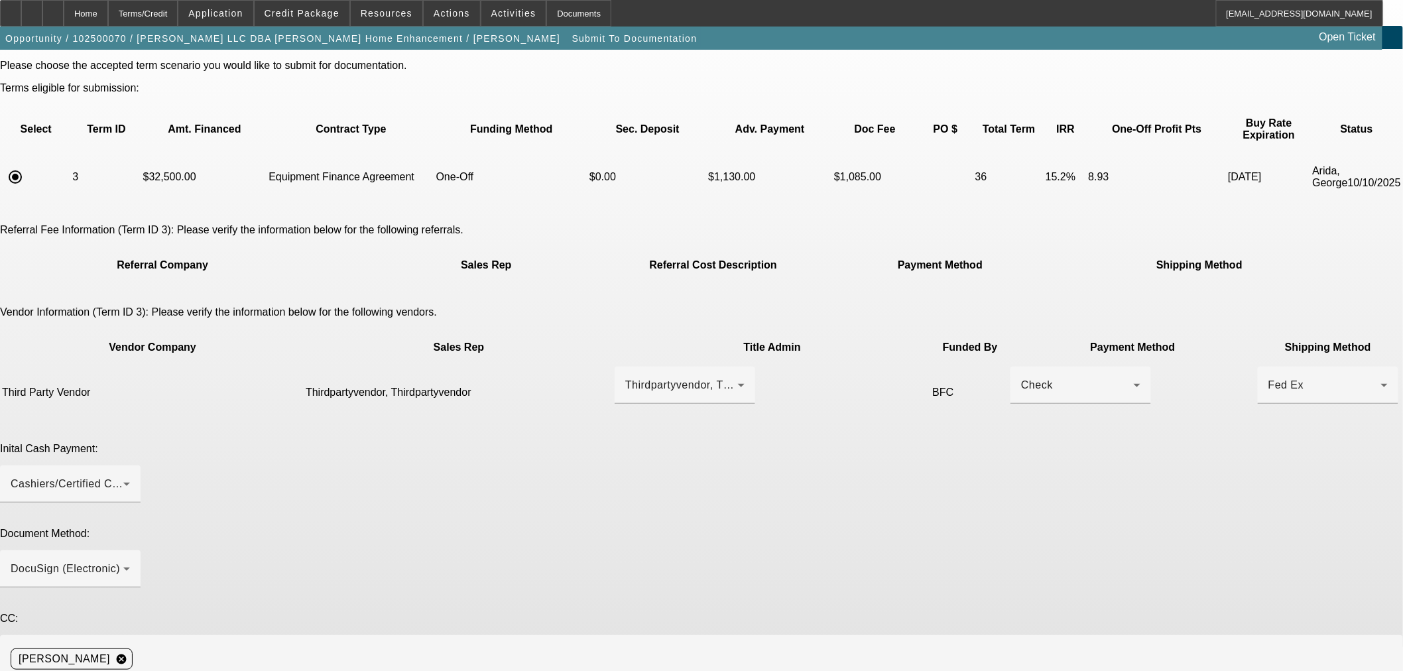
paste textarea "carltonrjr1955@icloud.com"
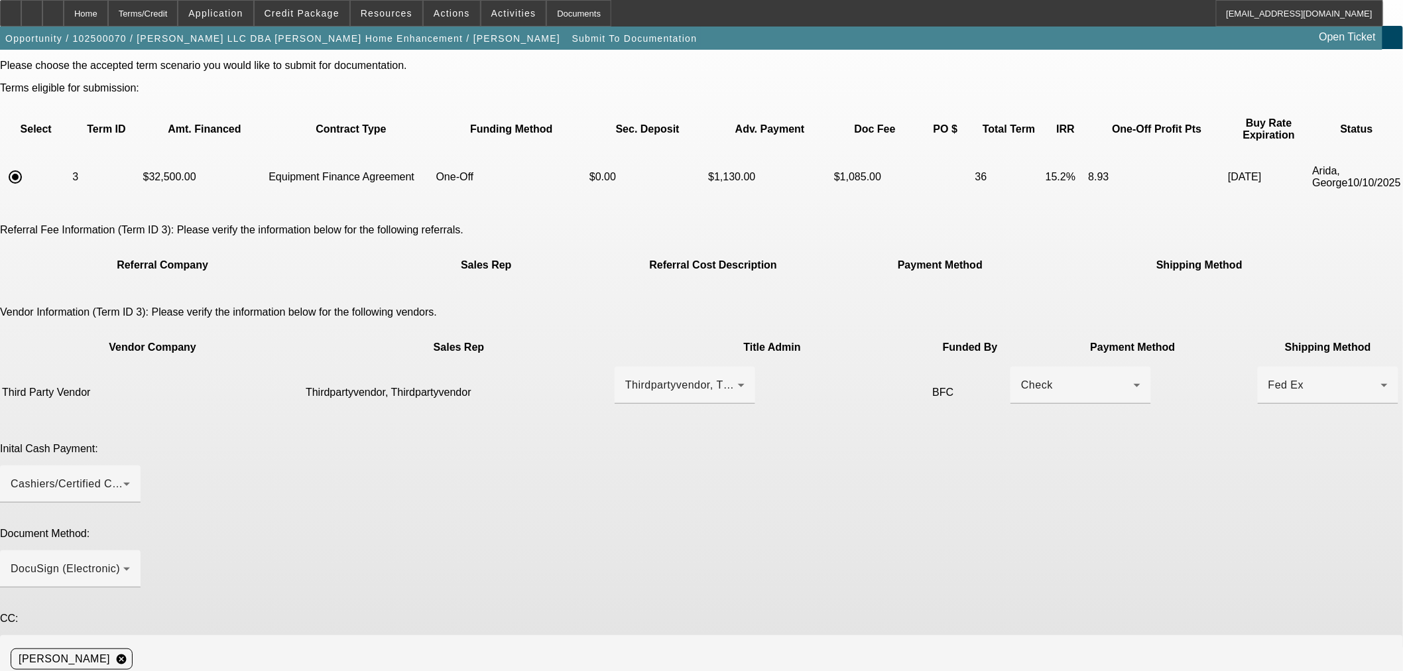
drag, startPoint x: 1054, startPoint y: 592, endPoint x: 1025, endPoint y: 650, distance: 64.6
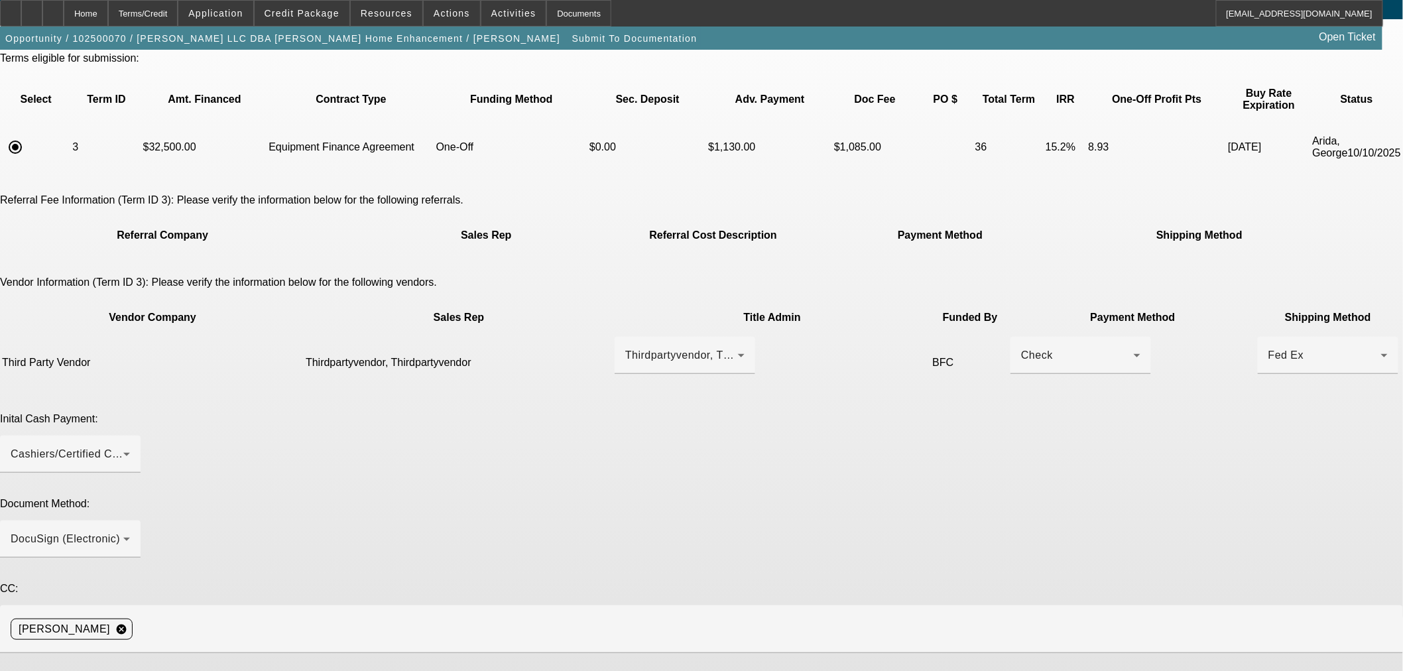
scroll to position [82, 0]
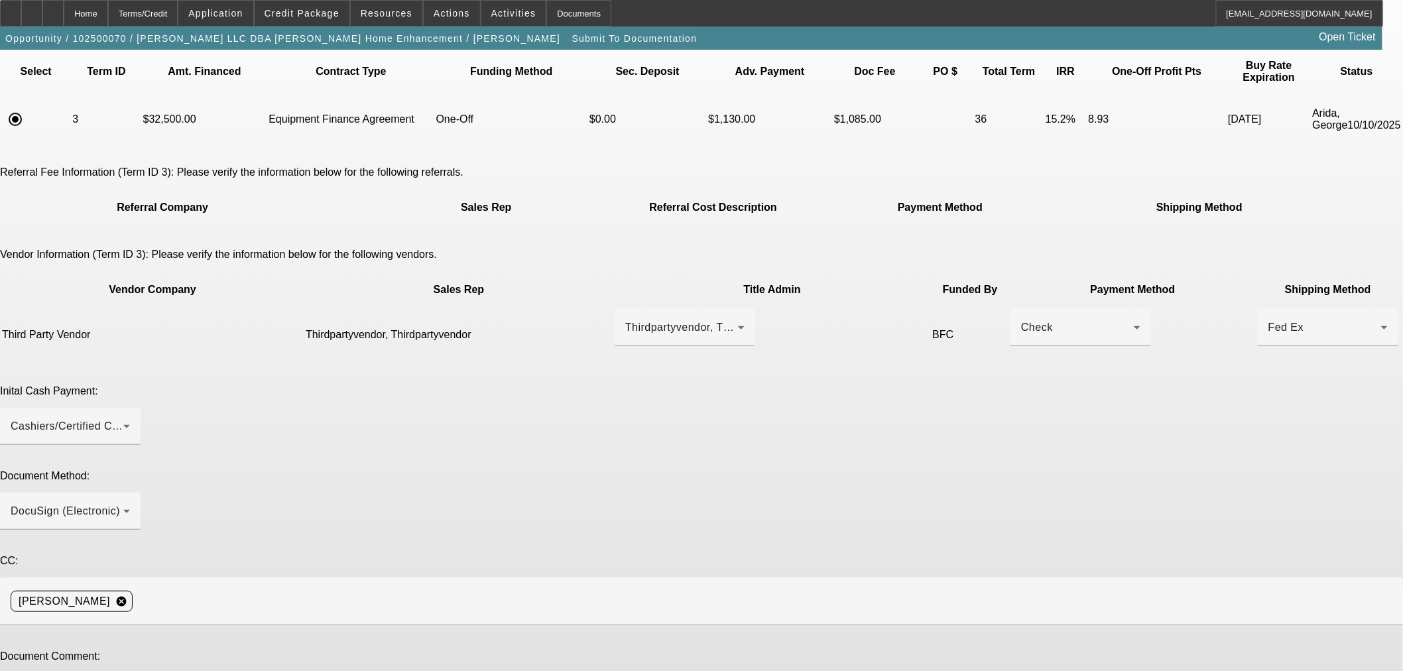
type textarea "Submitting for documentation. Customer is Clint Walker, (703) 906-1905, cjwalke…"
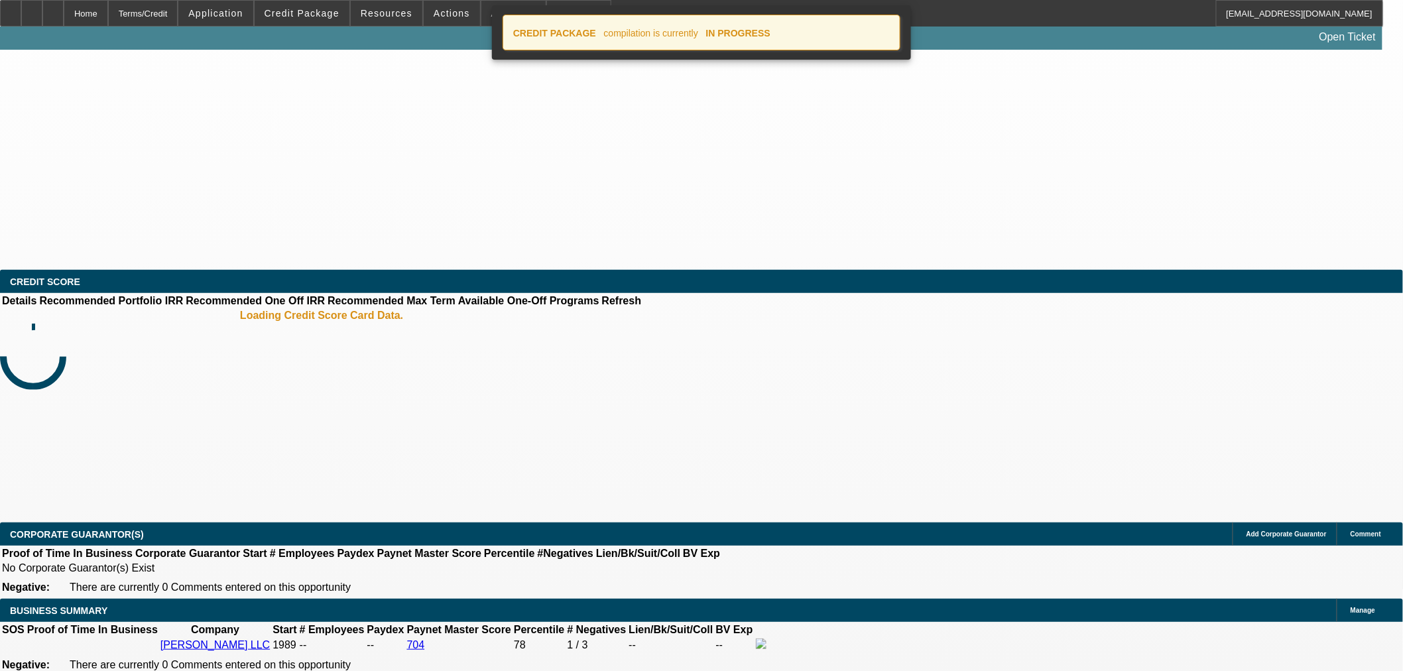
select select "0"
select select "3"
select select "0"
select select "6"
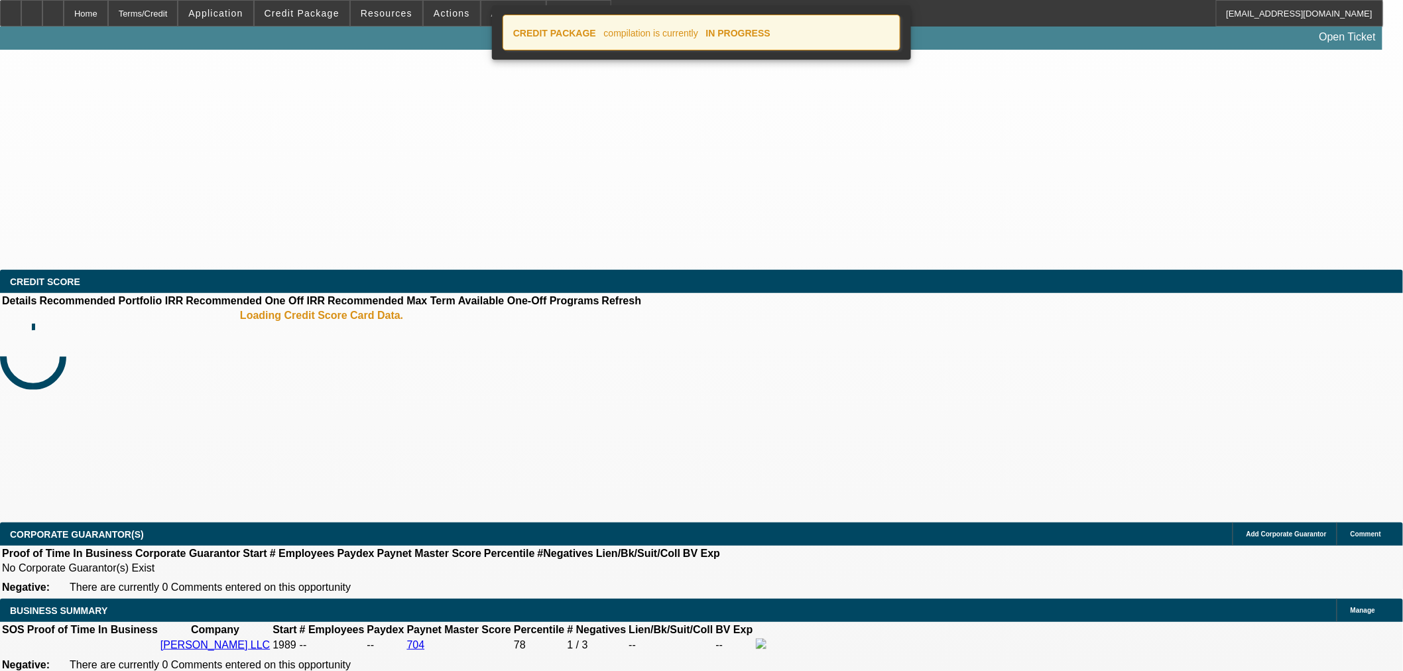
select select "0"
select select "3"
select select "0"
select select "6"
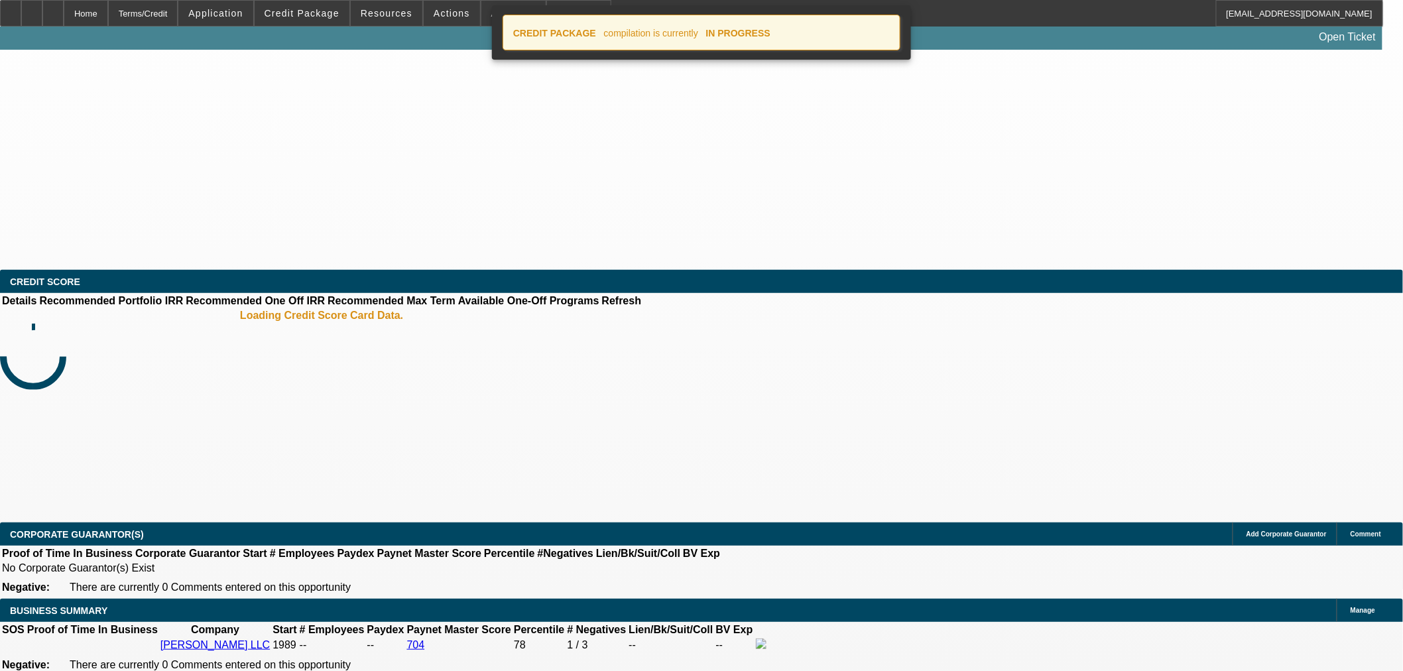
select select "0"
select select "6"
select select "0"
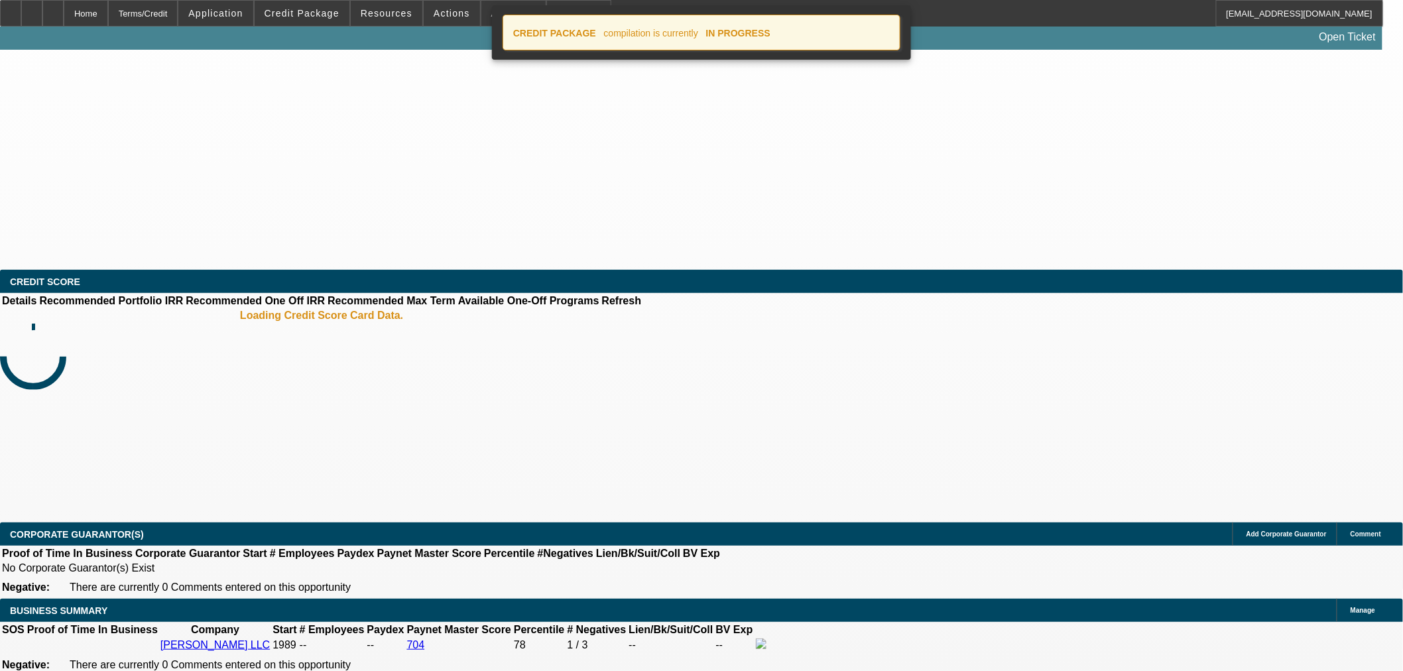
select select "0"
select select "6"
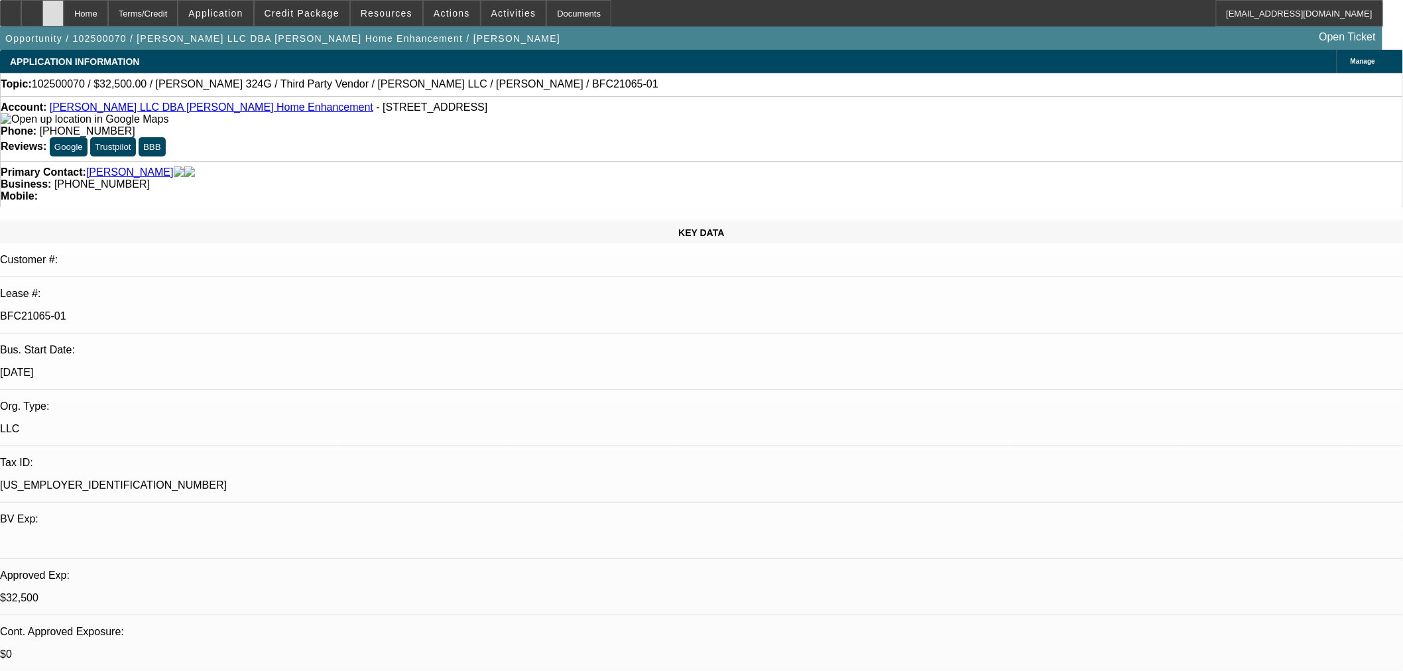
click at [64, 15] on div at bounding box center [52, 13] width 21 height 27
select select "0"
select select "3"
select select "0"
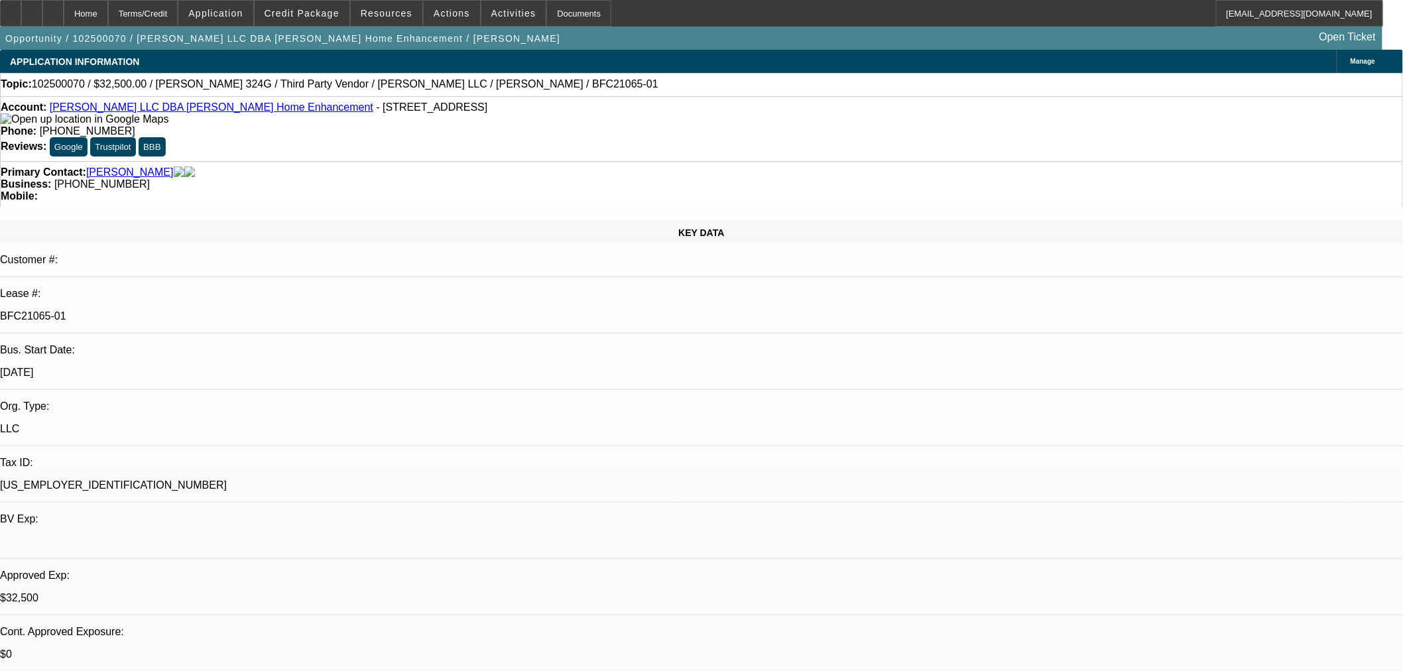
select select "6"
select select "0"
select select "3"
select select "0"
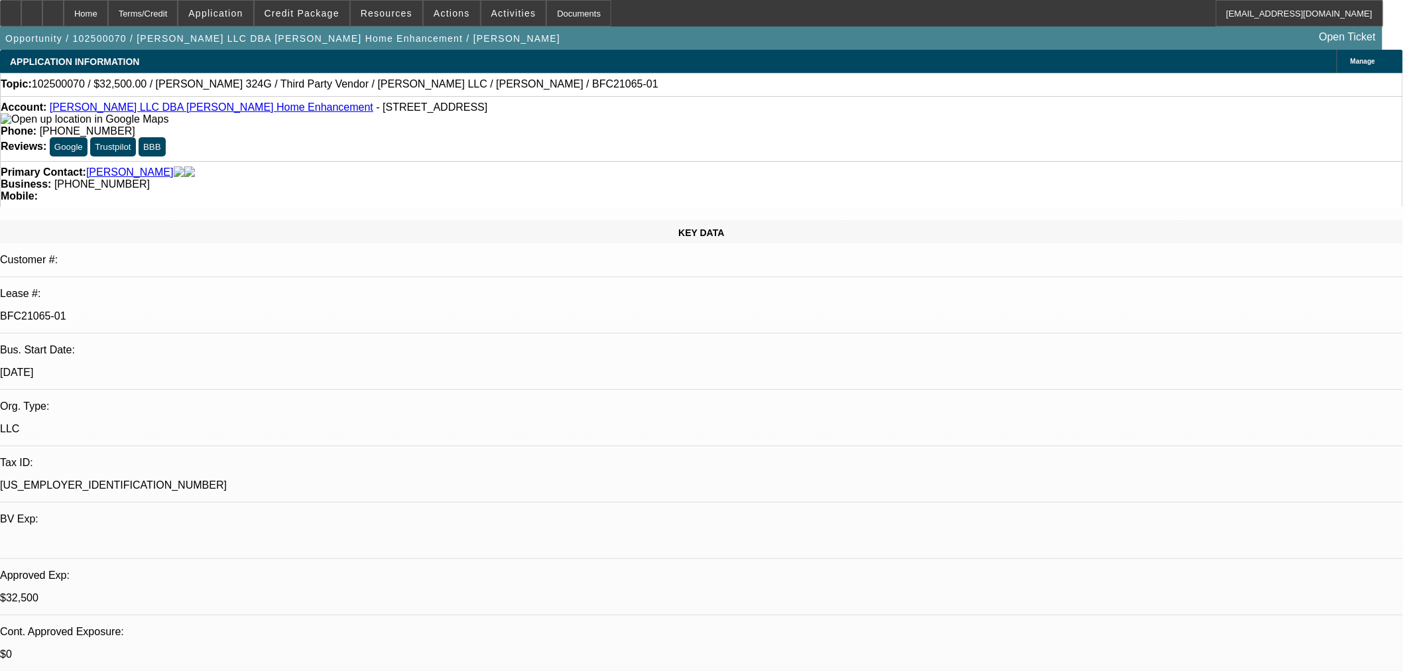
select select "6"
select select "0"
select select "6"
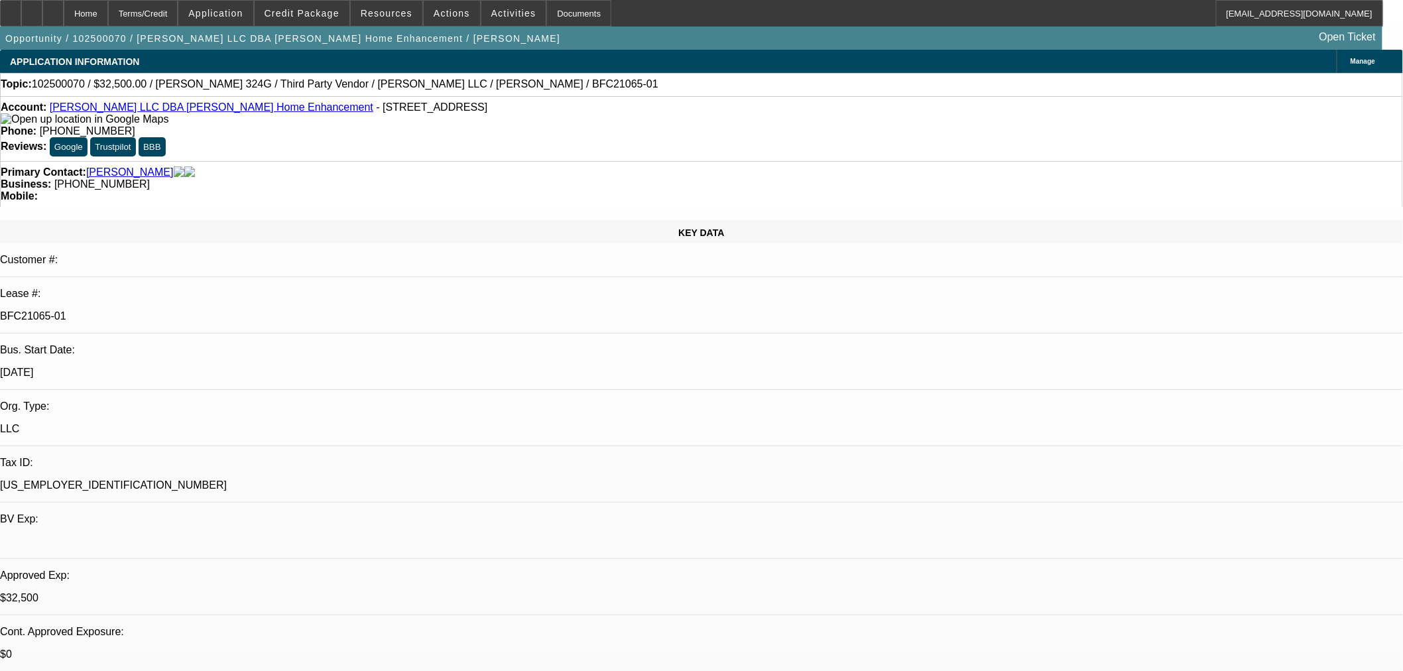
select select "0"
select select "6"
click at [316, 12] on span "Credit Package" at bounding box center [302, 13] width 75 height 11
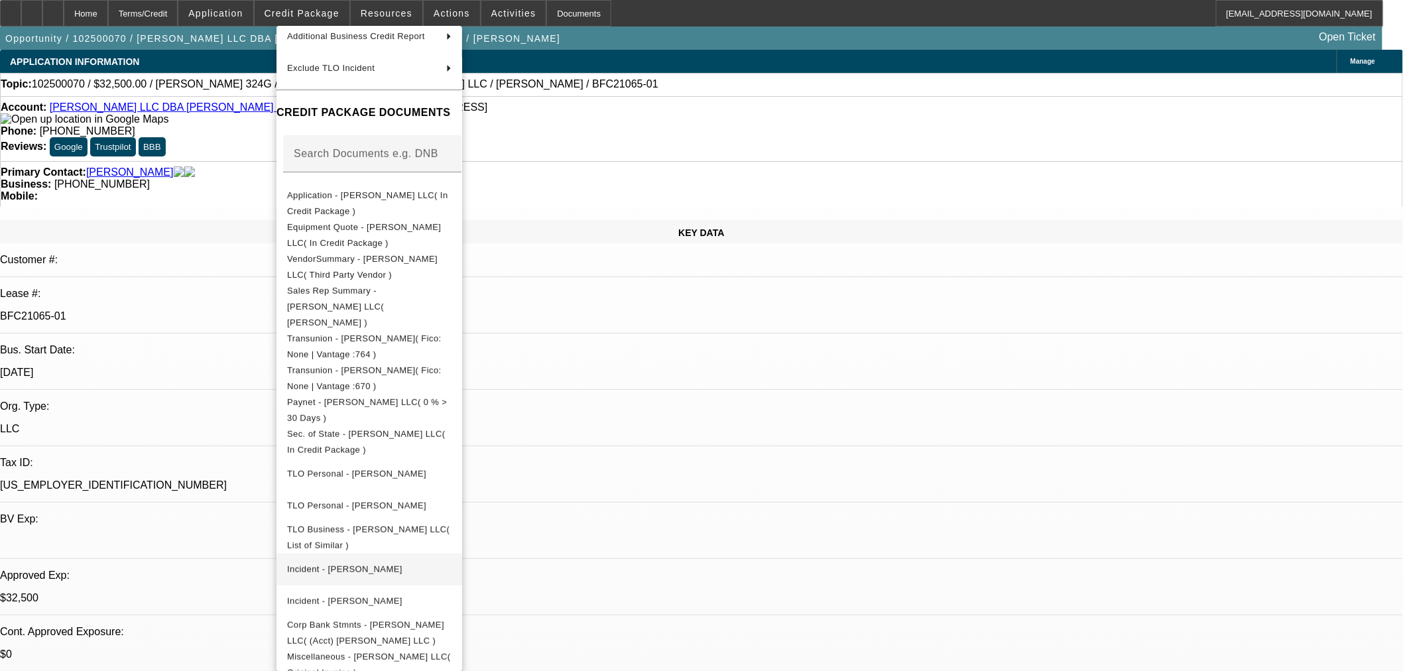
scroll to position [206, 0]
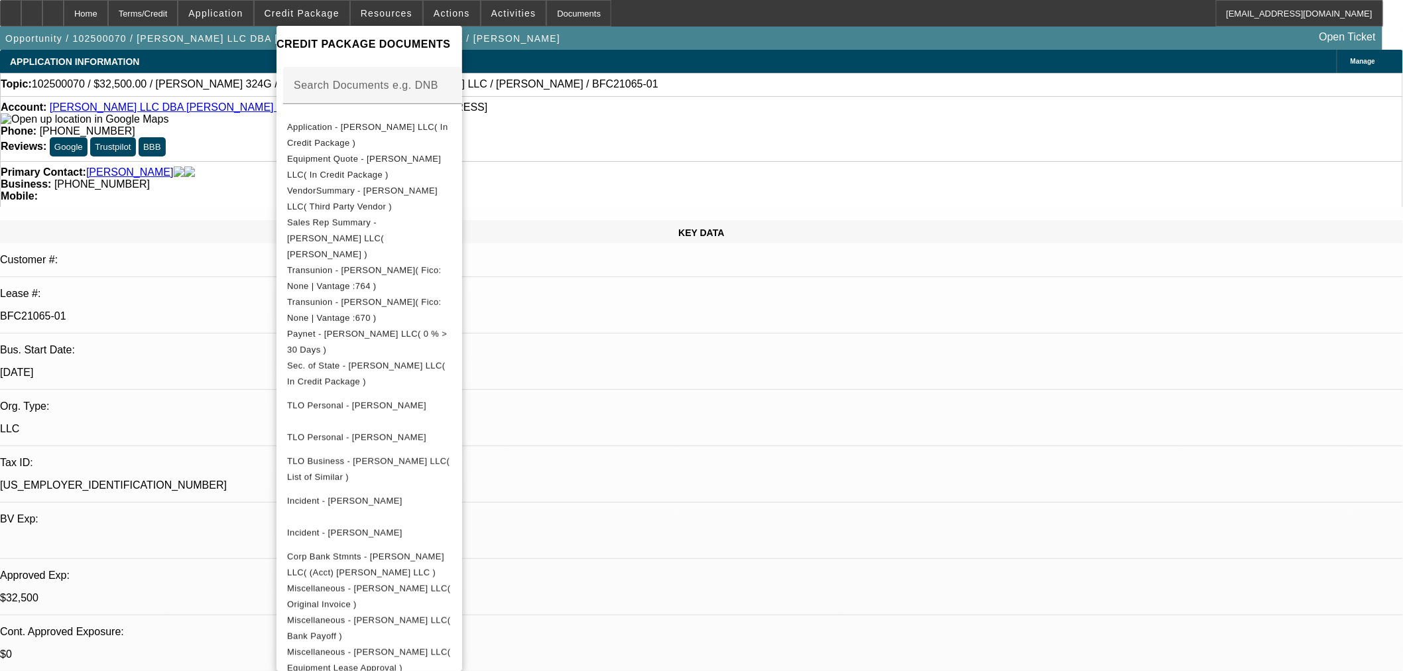
click at [695, 432] on div at bounding box center [701, 335] width 1403 height 671
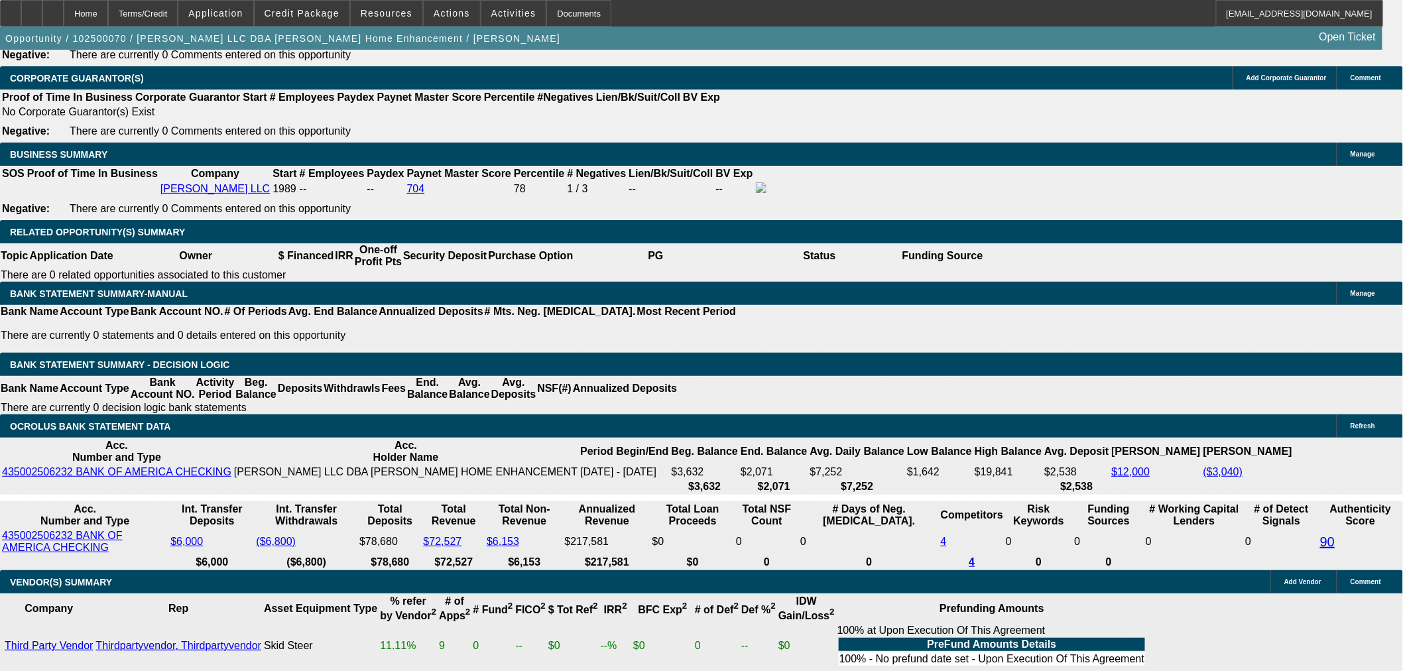
scroll to position [1841, 0]
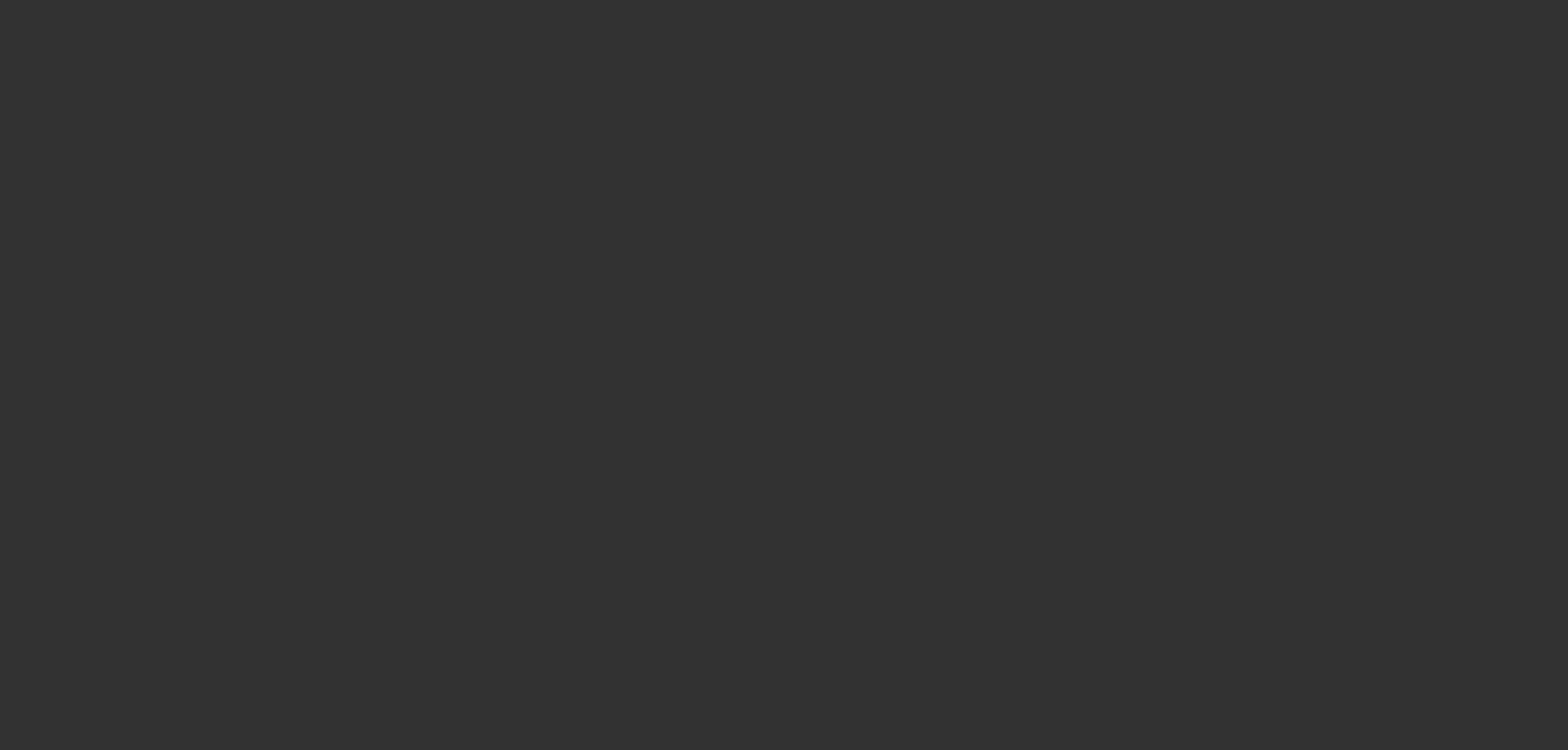
select select "0"
select select "2"
select select "0"
select select "6"
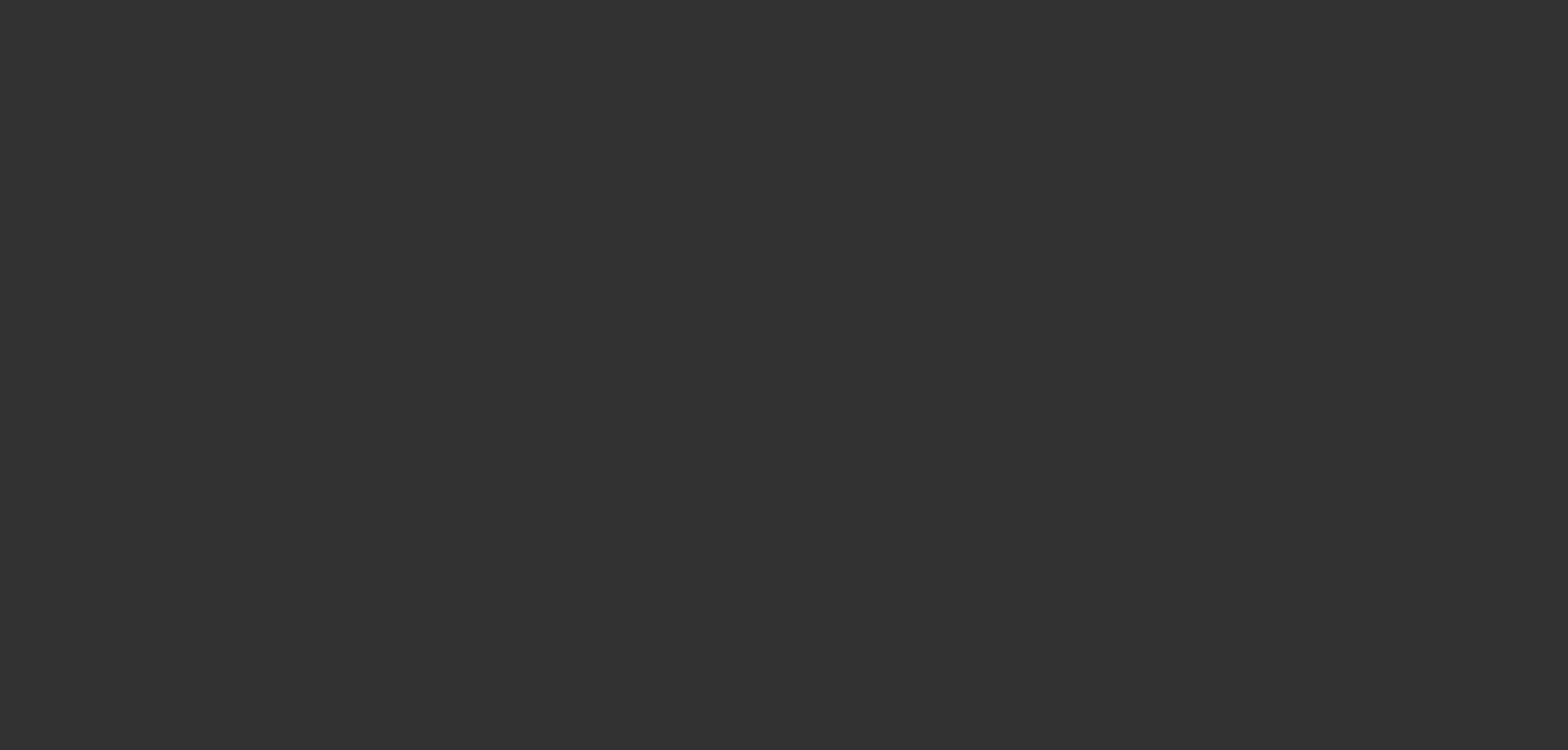
select select "0"
select select "2"
select select "0"
select select "6"
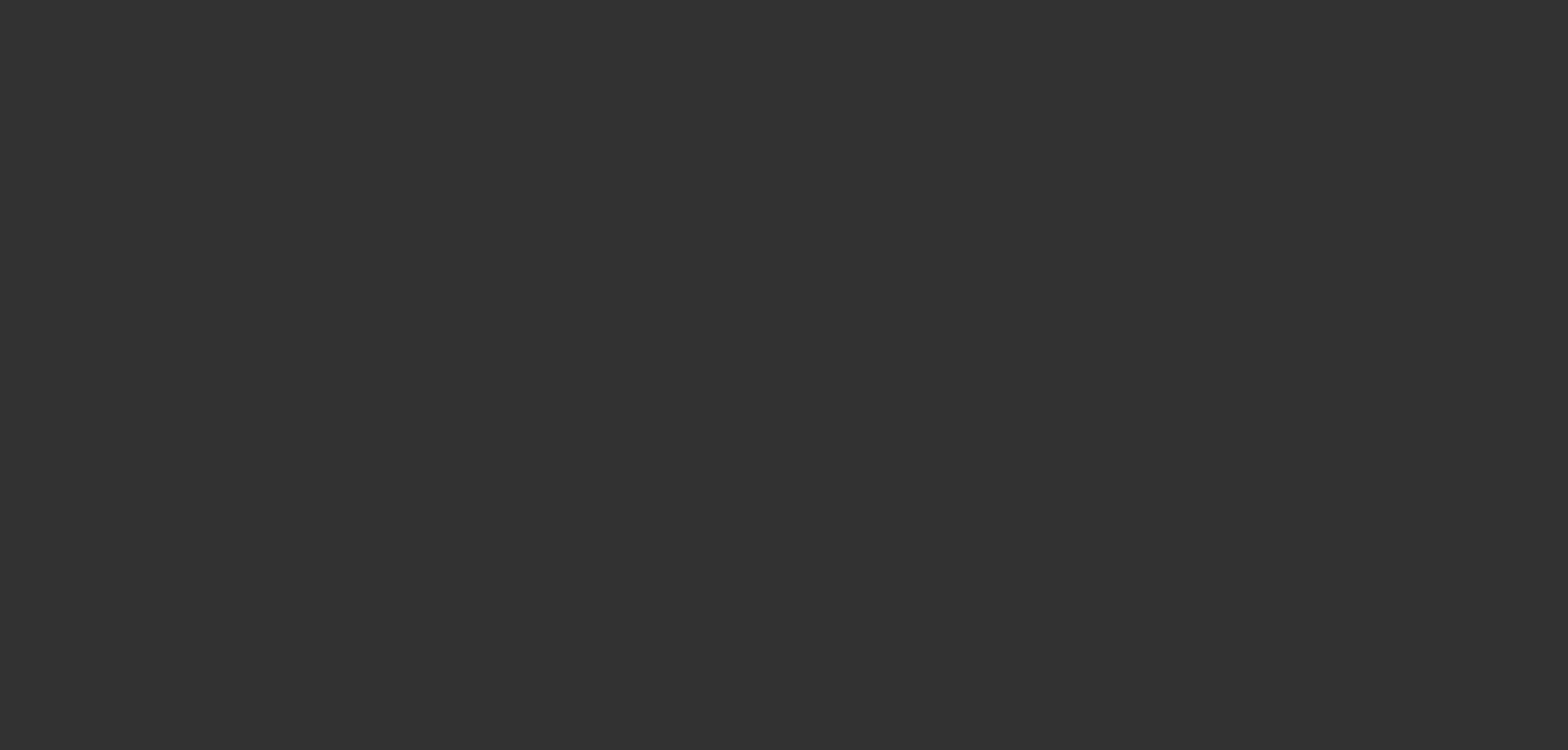
select select "0"
select select "2"
select select "0"
select select "6"
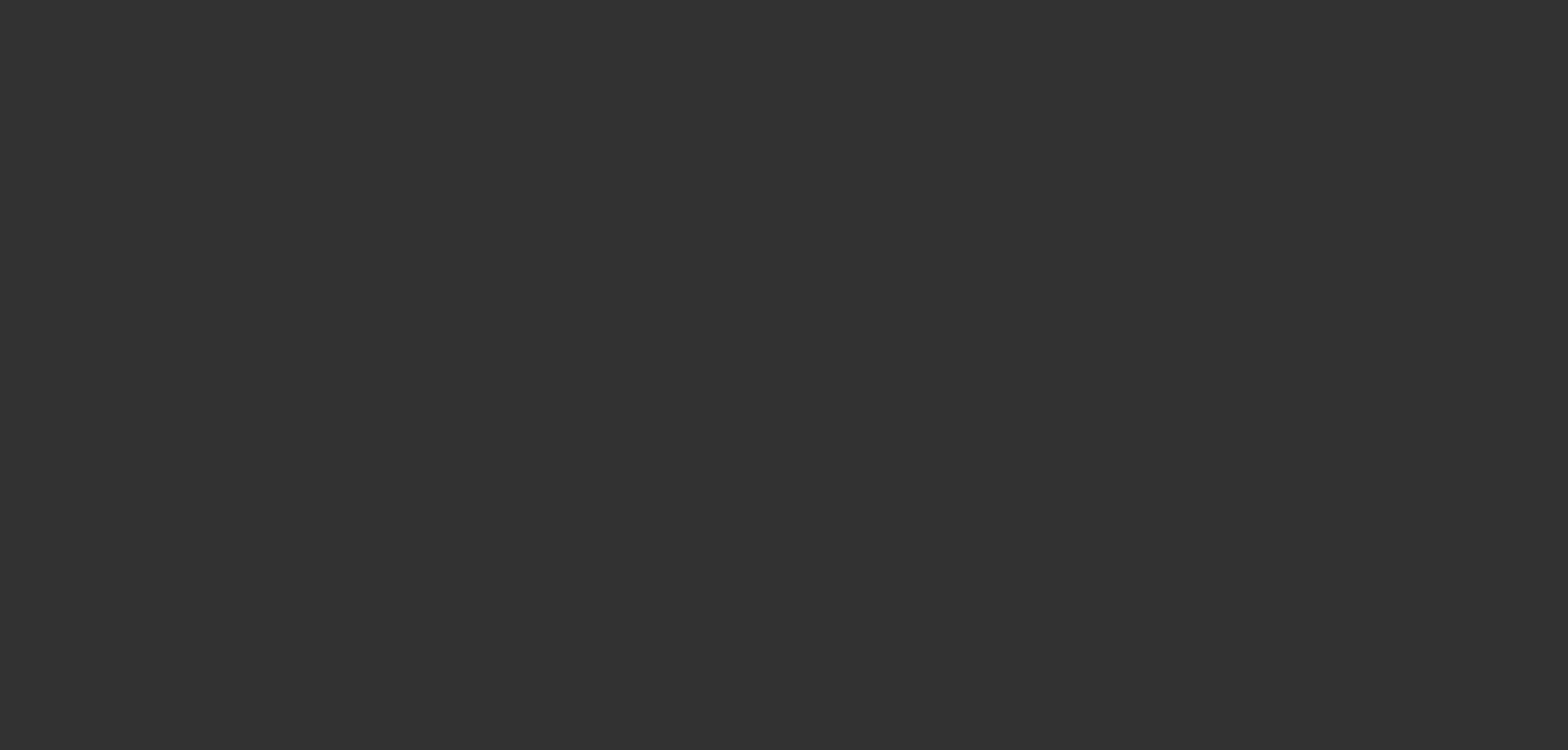
select select "0"
select select "2"
select select "0"
select select "6"
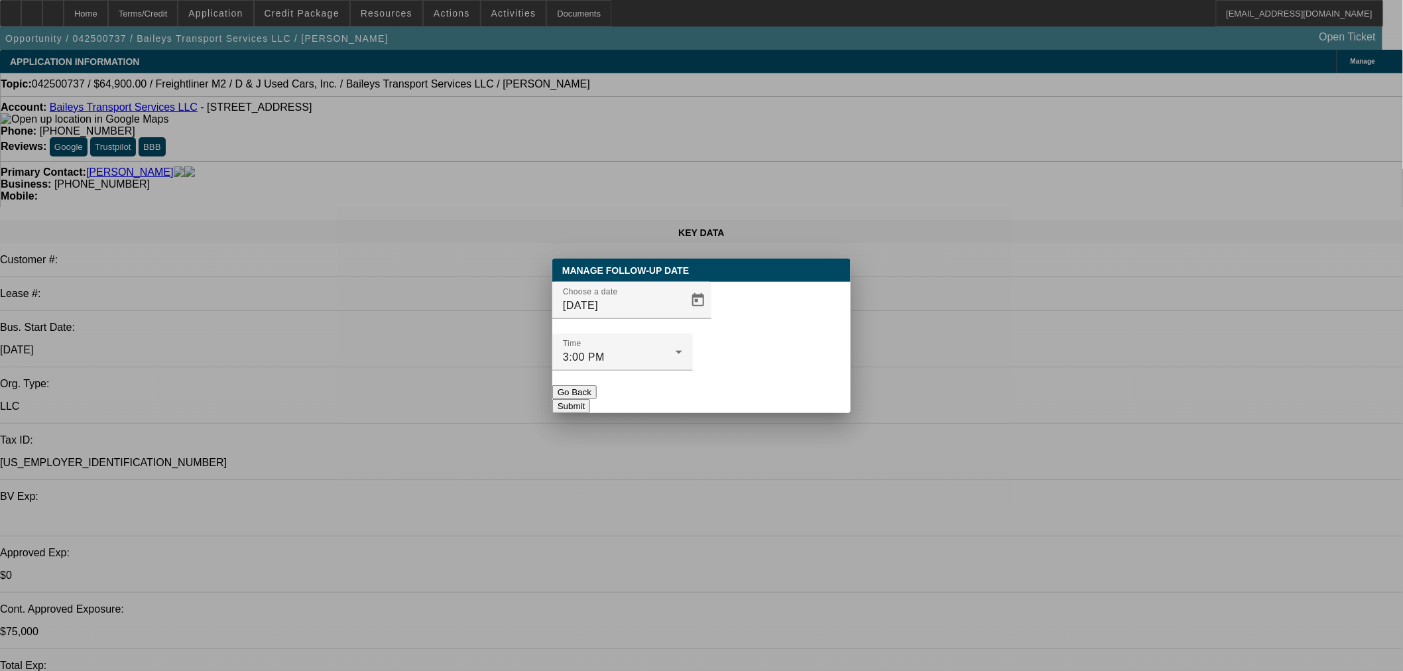
click at [681, 334] on div at bounding box center [631, 326] width 159 height 15
click at [597, 385] on button "Go Back" at bounding box center [574, 392] width 44 height 14
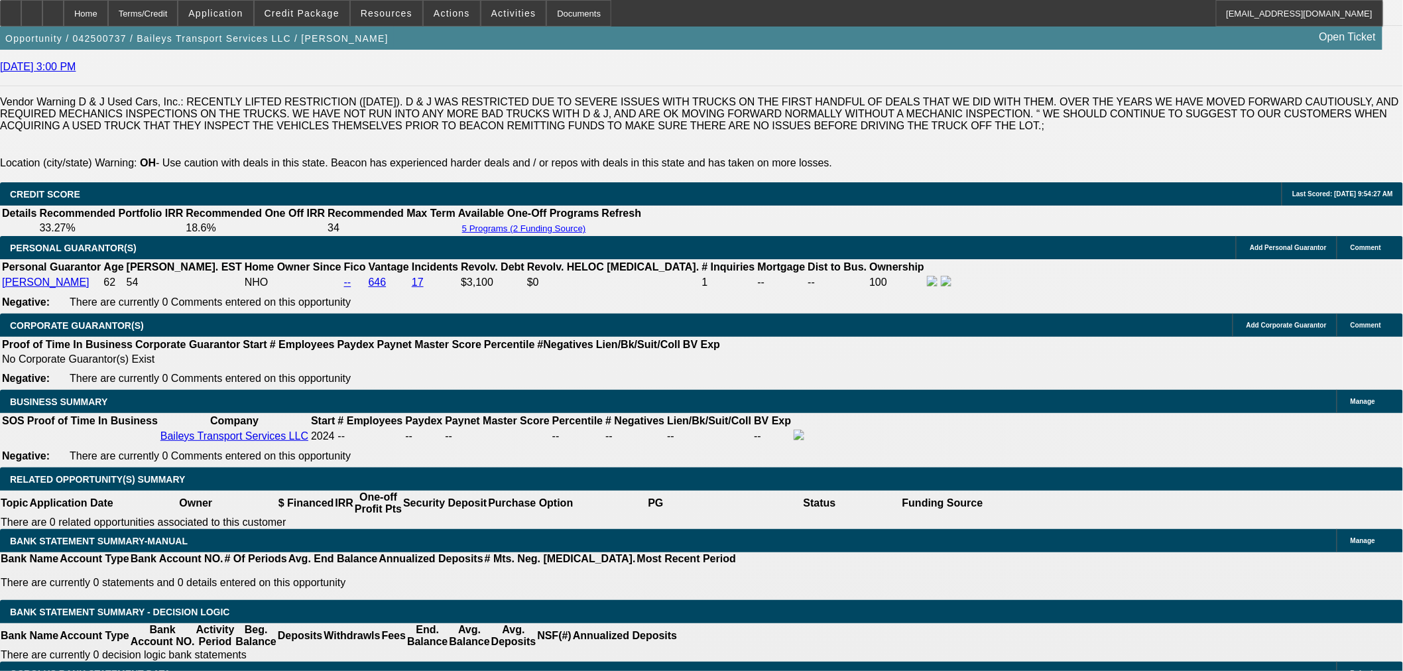
scroll to position [589, 0]
drag, startPoint x: 1035, startPoint y: 204, endPoint x: 1052, endPoint y: 227, distance: 28.5
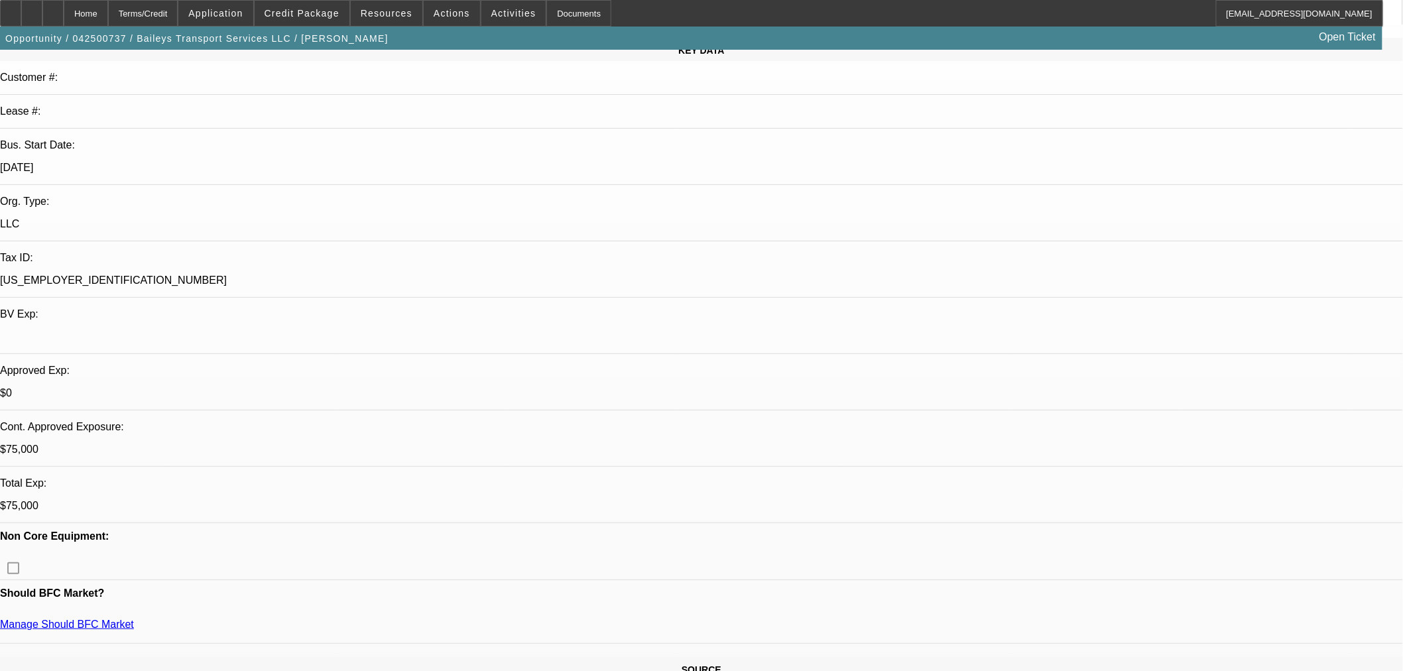
scroll to position [0, 0]
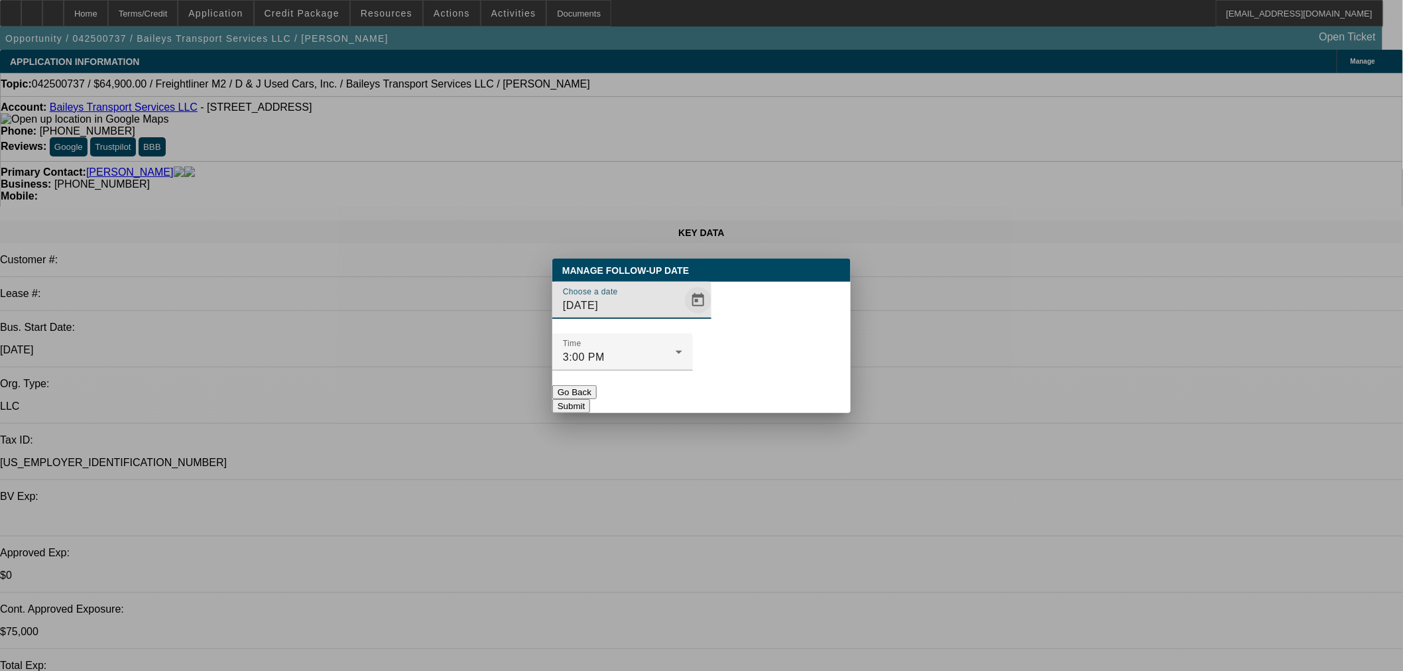
click at [686, 316] on span "Open calendar" at bounding box center [698, 300] width 32 height 32
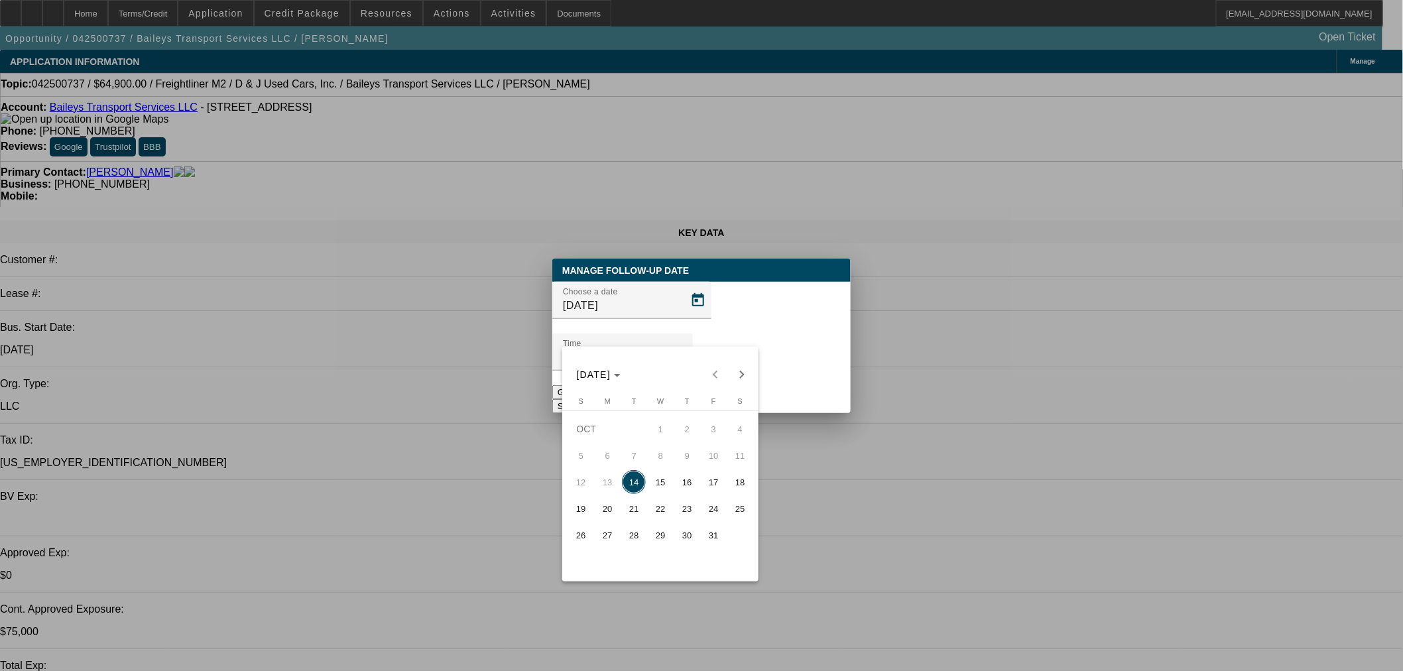
click at [630, 479] on span "14" at bounding box center [634, 482] width 24 height 24
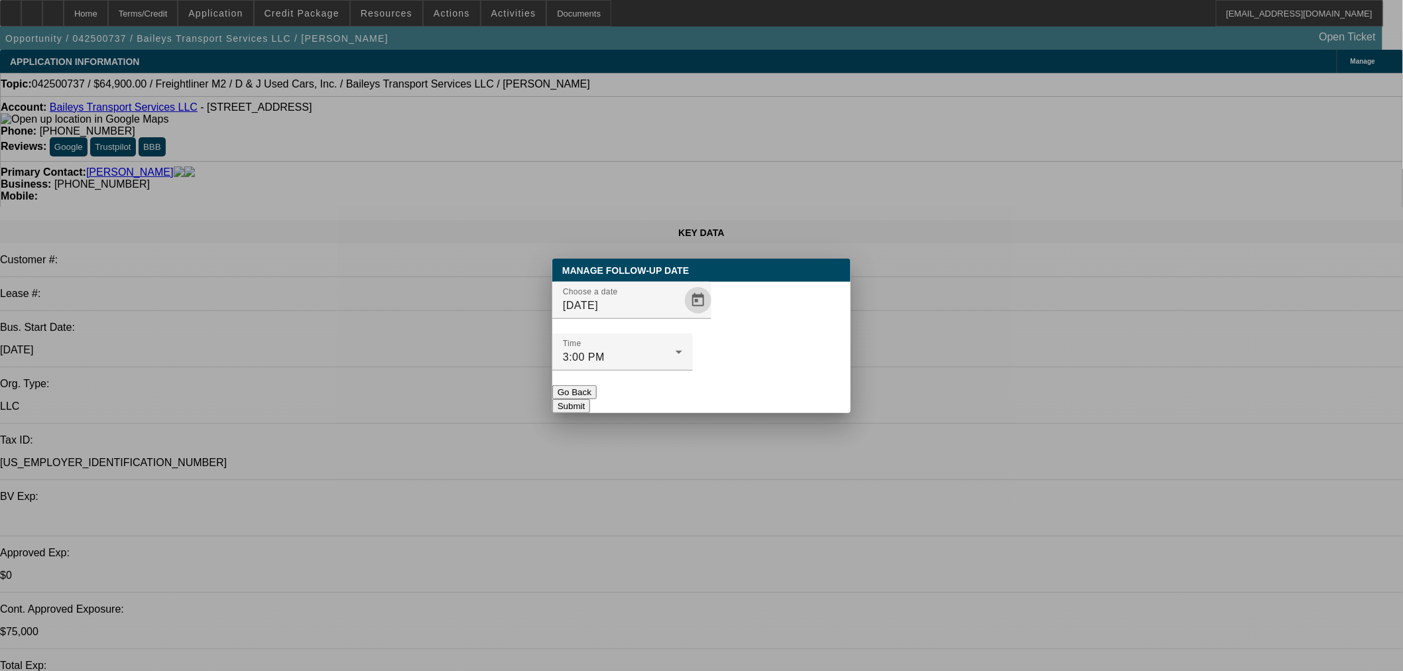
click at [590, 399] on button "Submit" at bounding box center [571, 406] width 38 height 14
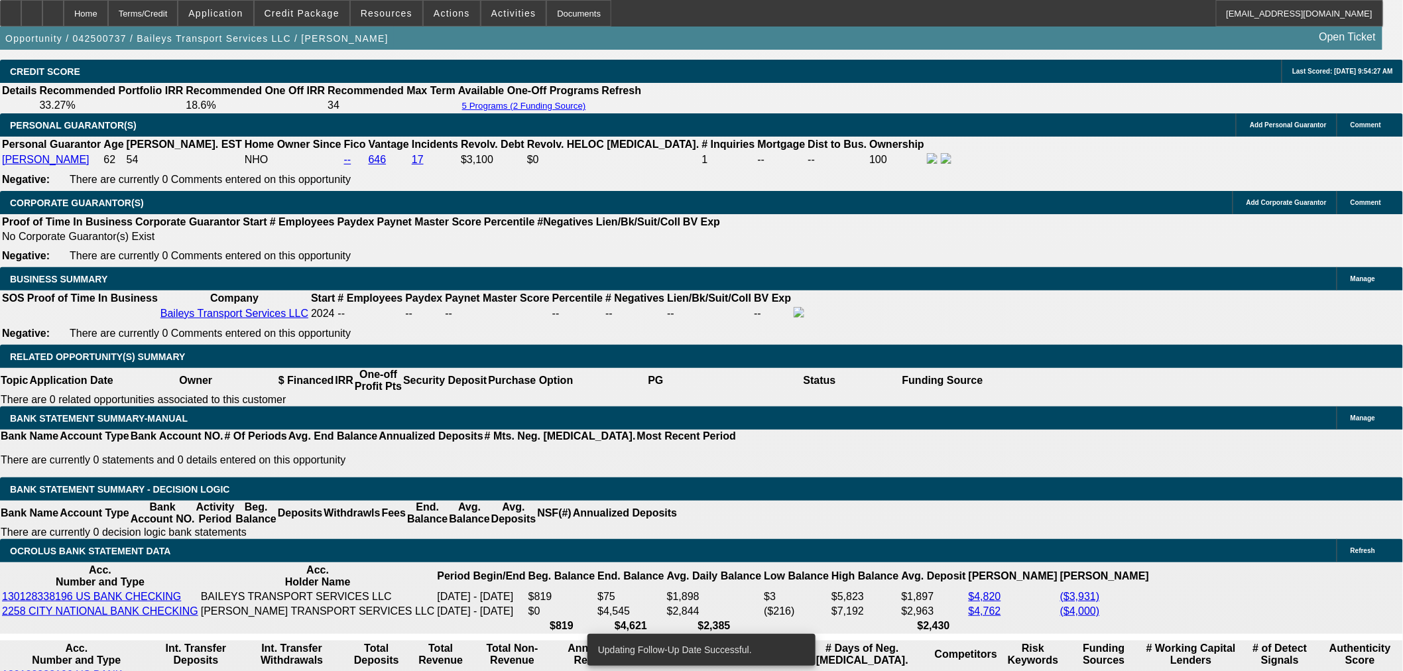
scroll to position [2136, 0]
